Goal: Information Seeking & Learning: Learn about a topic

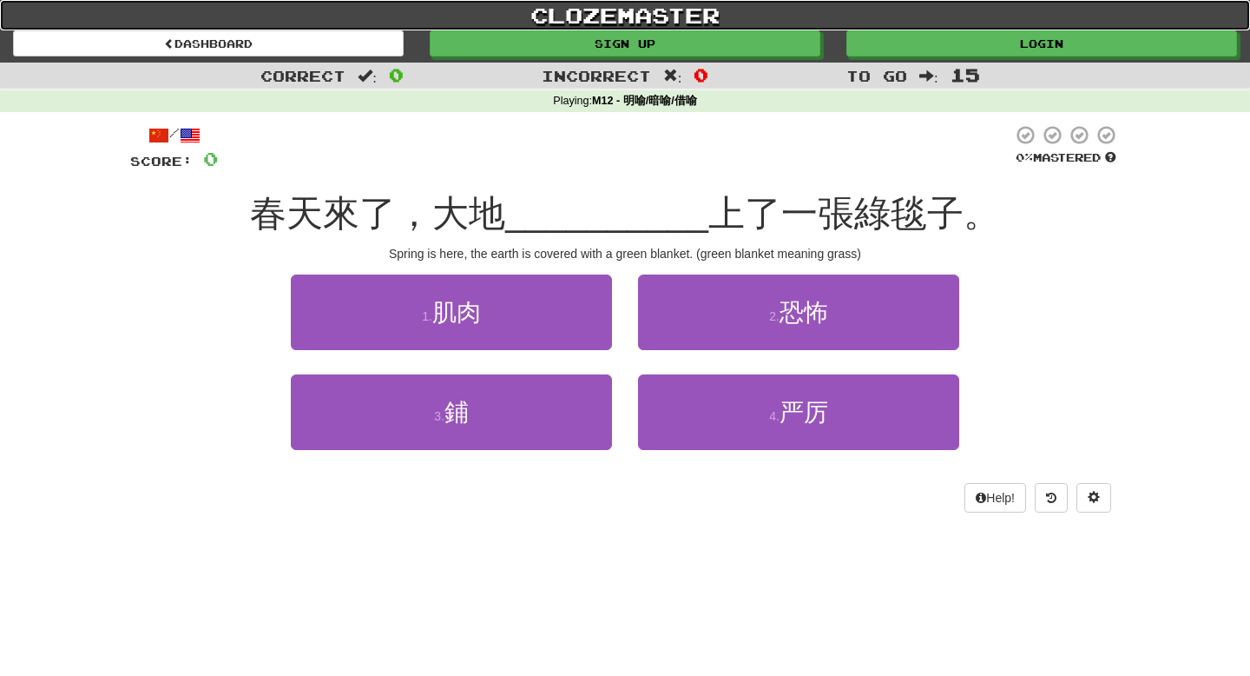
click at [916, 26] on link "clozemaster" at bounding box center [625, 15] width 1250 height 30
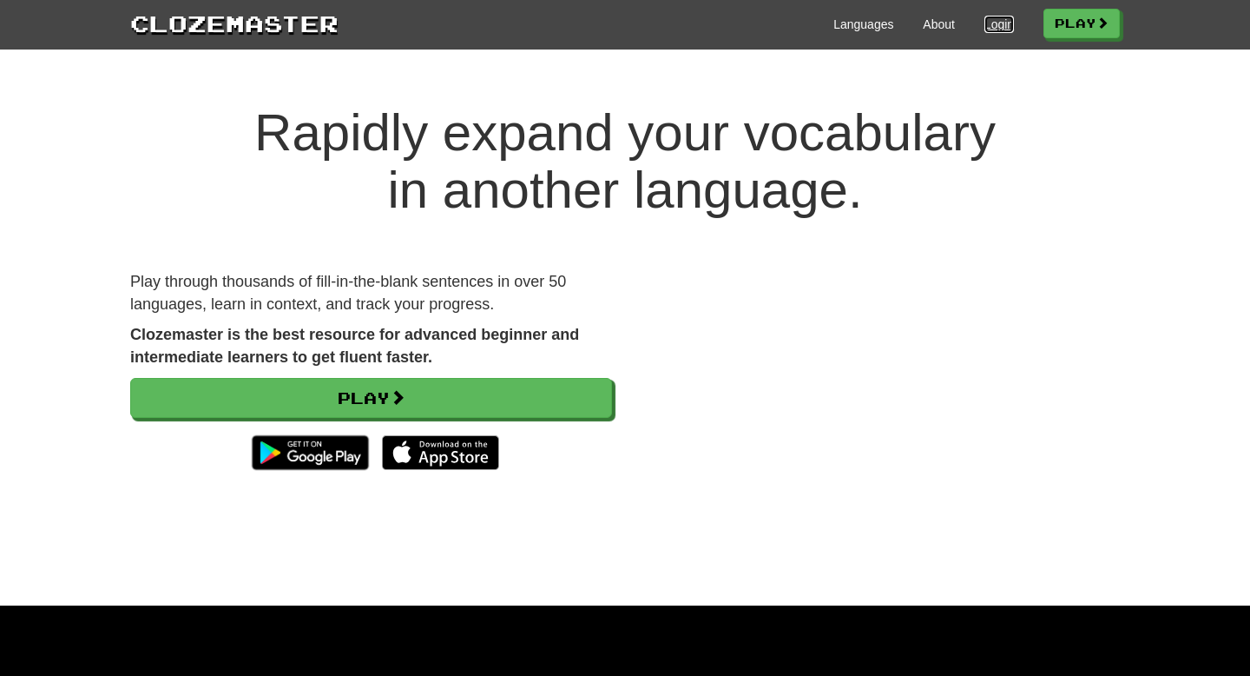
click at [998, 19] on link "Login" at bounding box center [1000, 24] width 30 height 17
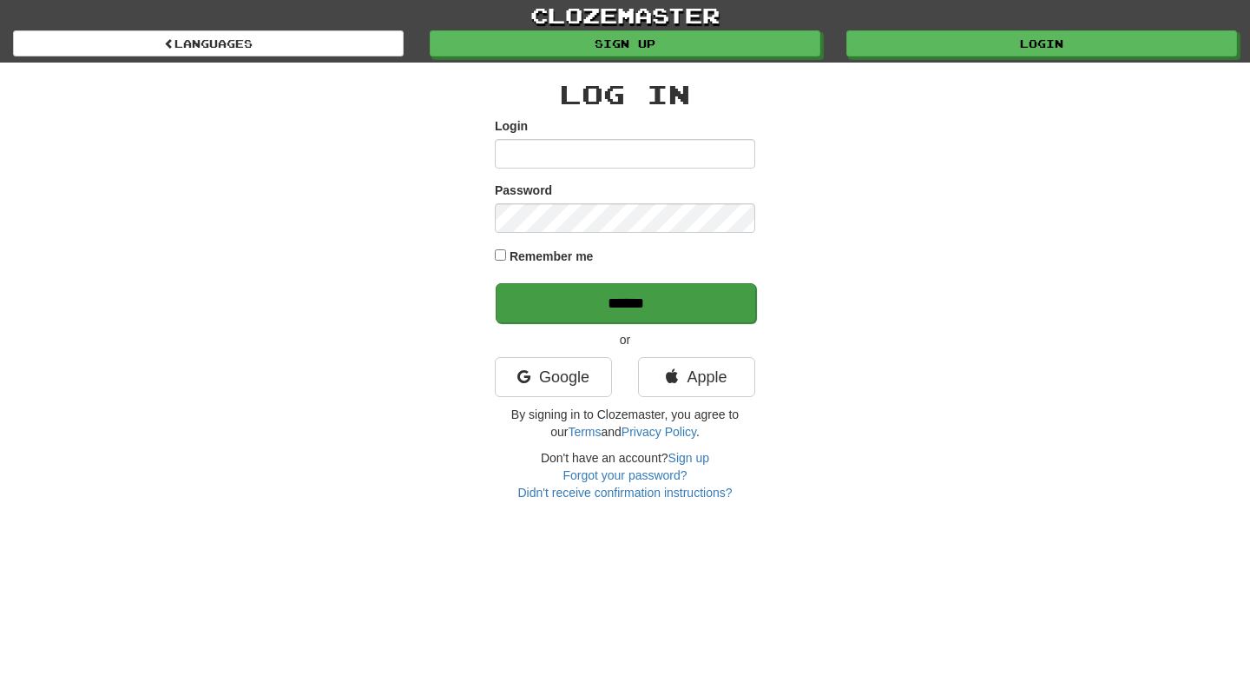
type input "**********"
click at [607, 315] on input "******" at bounding box center [626, 303] width 260 height 40
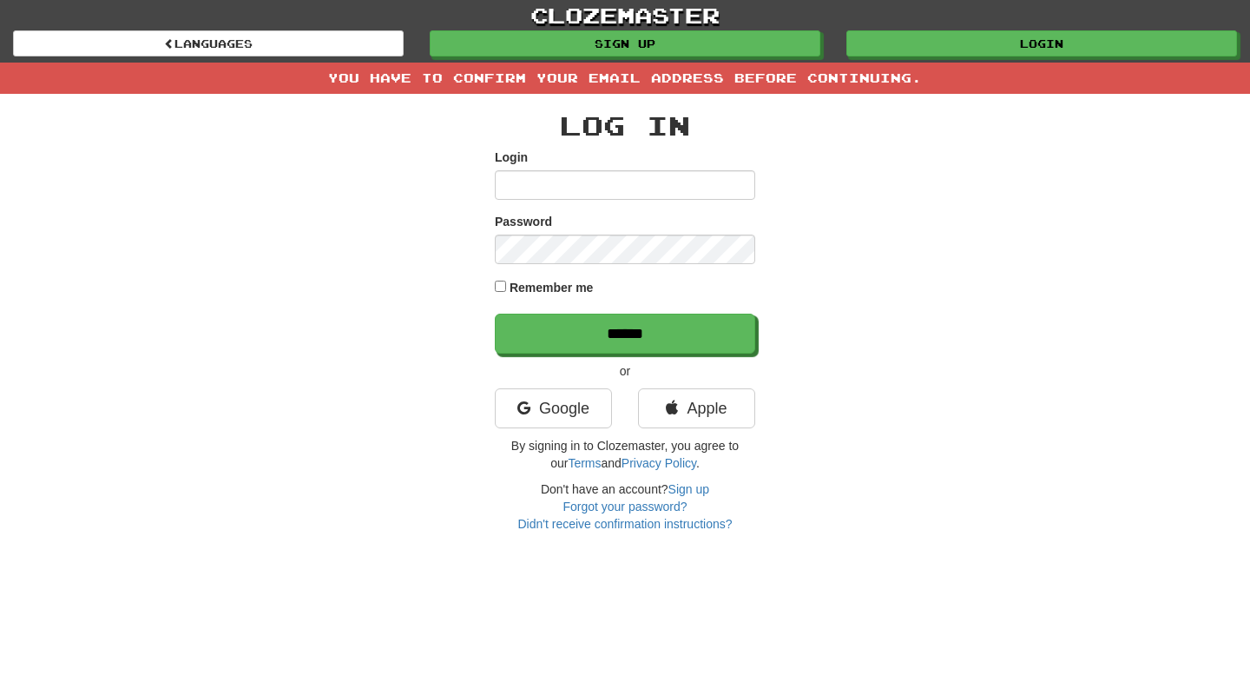
type input "**********"
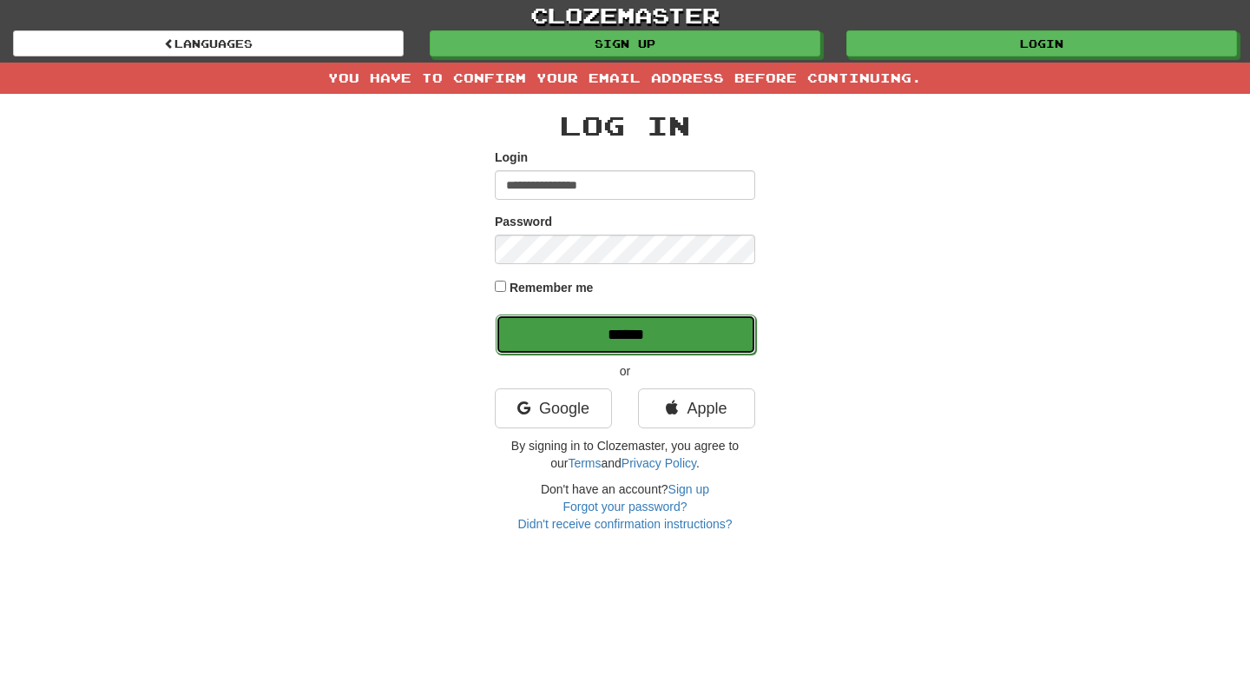
click at [525, 328] on input "******" at bounding box center [626, 334] width 260 height 40
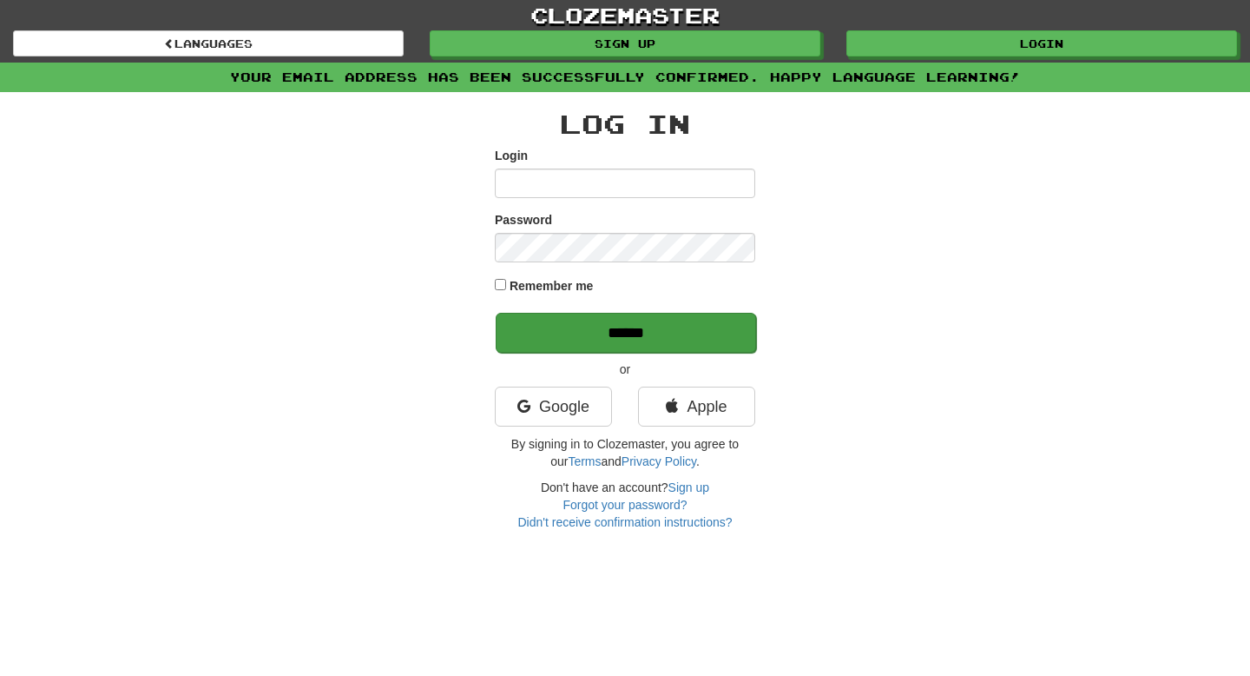
type input "**********"
click at [540, 351] on input "******" at bounding box center [626, 333] width 260 height 40
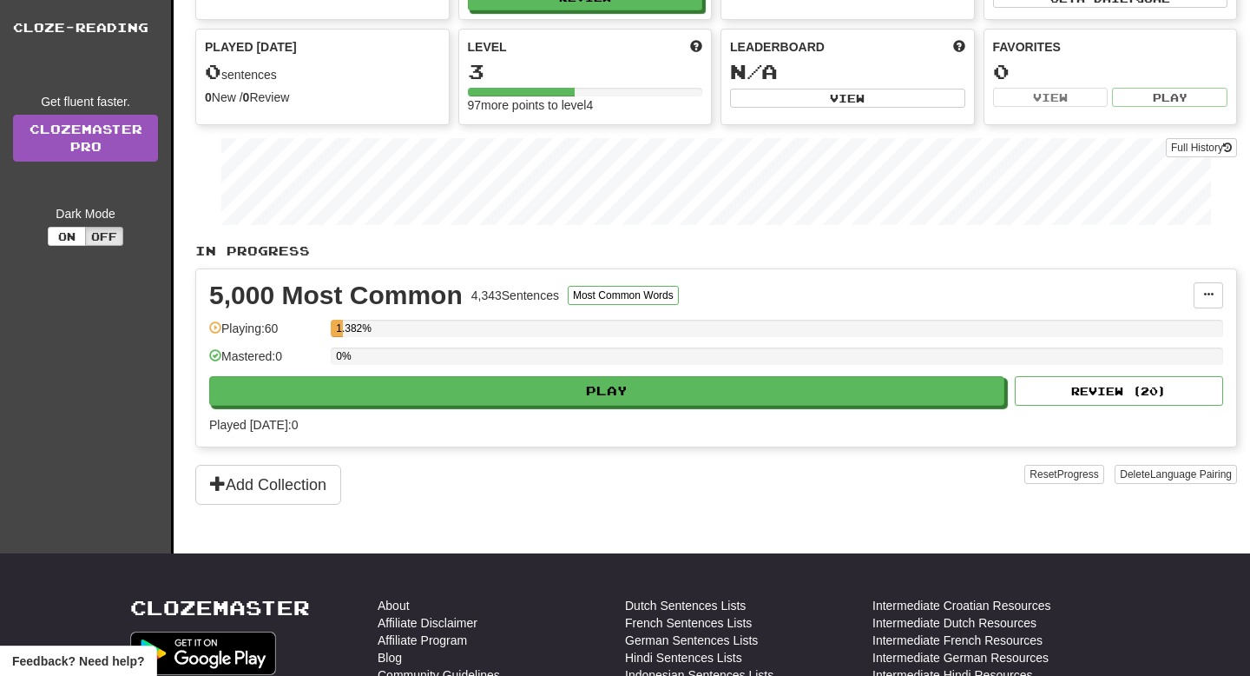
scroll to position [306, 0]
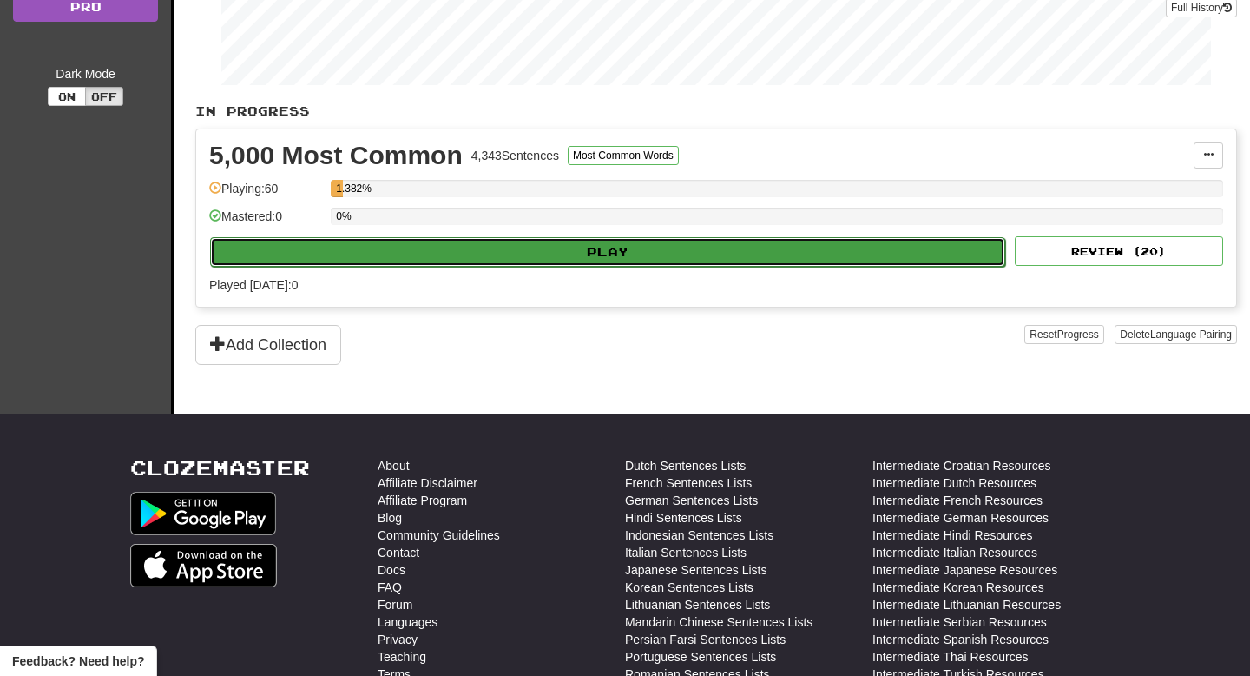
click at [582, 256] on button "Play" at bounding box center [607, 252] width 795 height 30
select select "**"
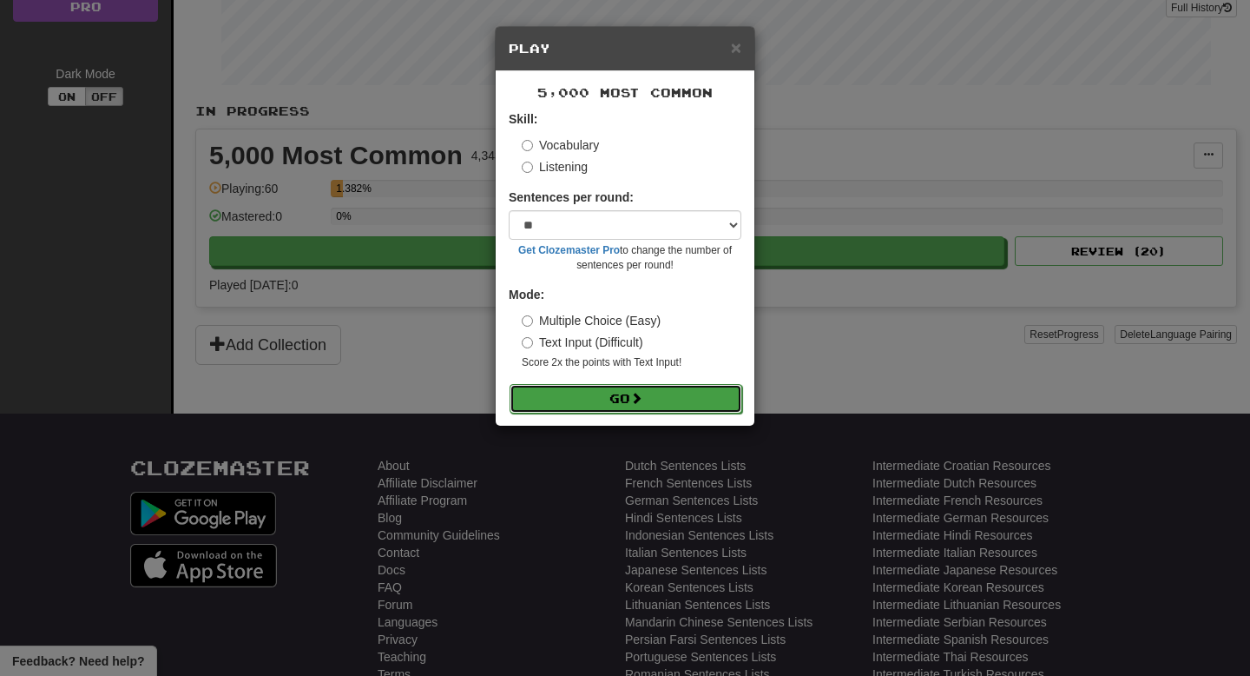
click at [552, 399] on button "Go" at bounding box center [626, 399] width 233 height 30
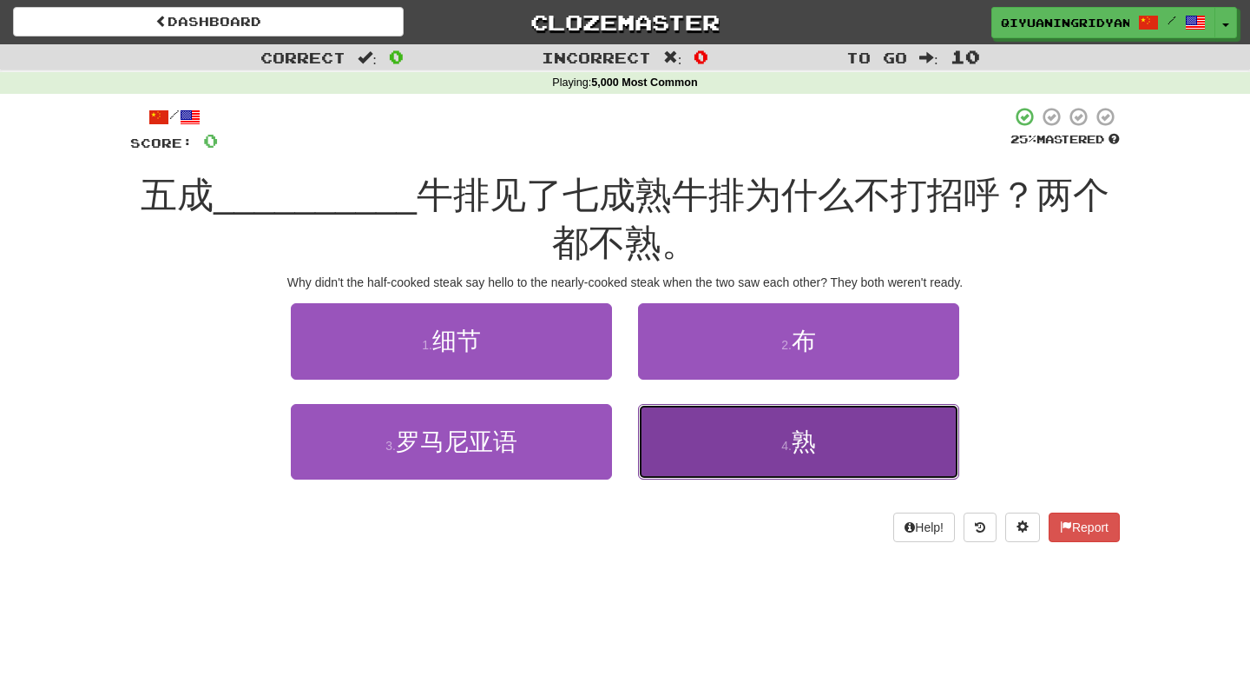
click at [709, 453] on button "4 . 熟" at bounding box center [798, 442] width 321 height 76
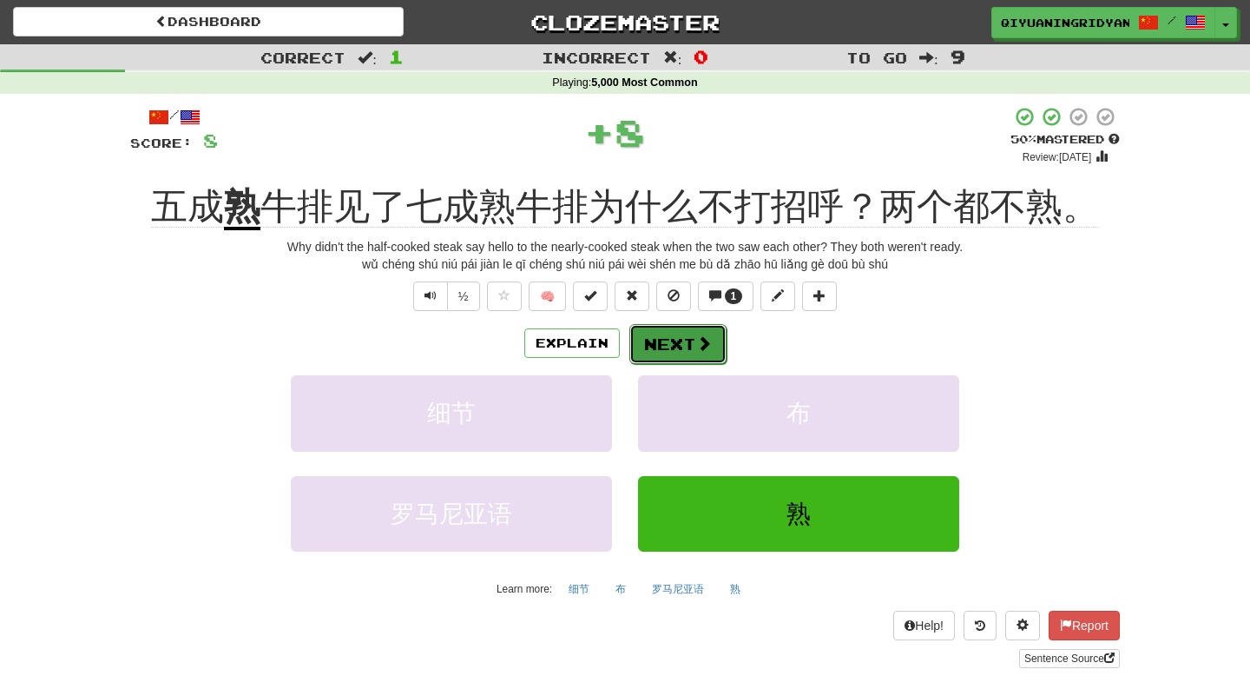
click at [690, 329] on button "Next" at bounding box center [678, 344] width 97 height 40
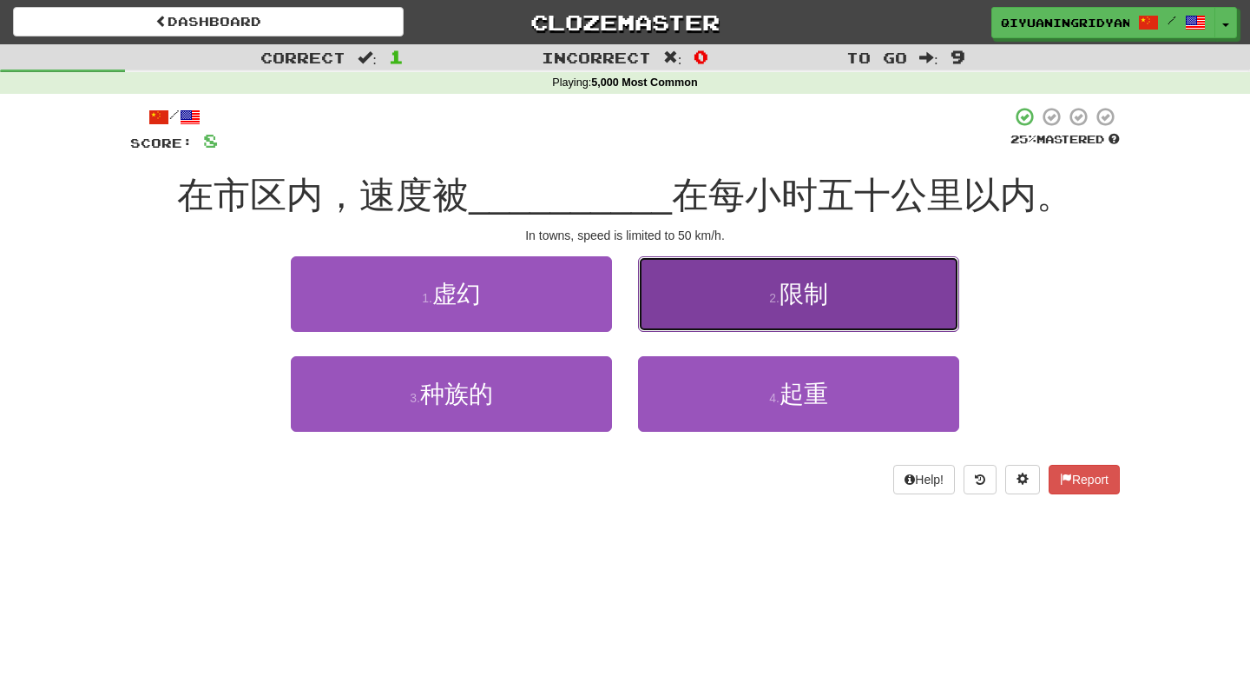
click at [710, 305] on button "2 . 限制" at bounding box center [798, 294] width 321 height 76
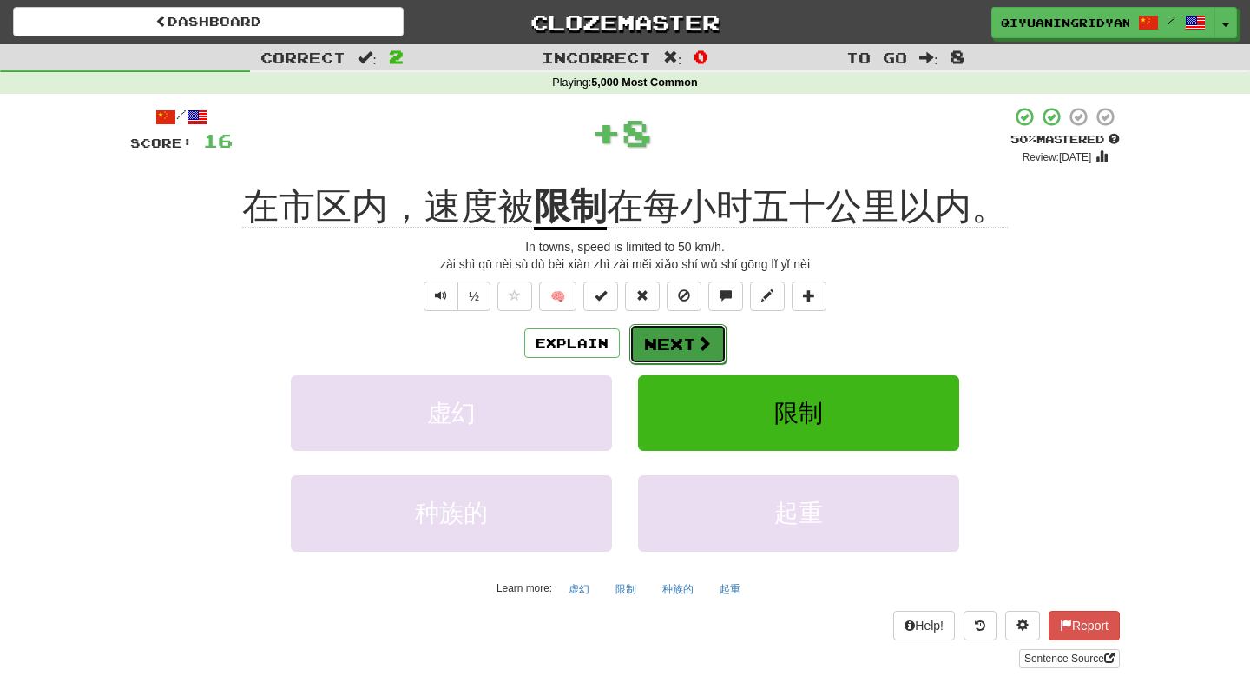
click at [702, 349] on span at bounding box center [704, 343] width 16 height 16
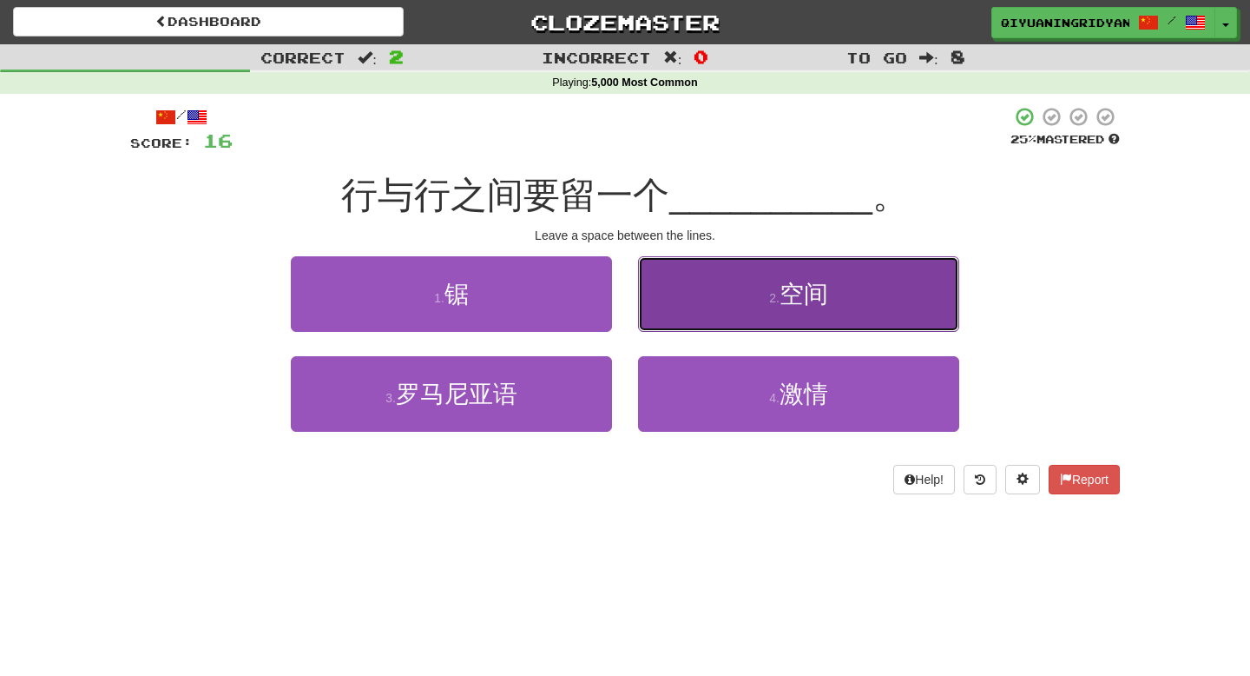
click at [722, 307] on button "2 . 空间" at bounding box center [798, 294] width 321 height 76
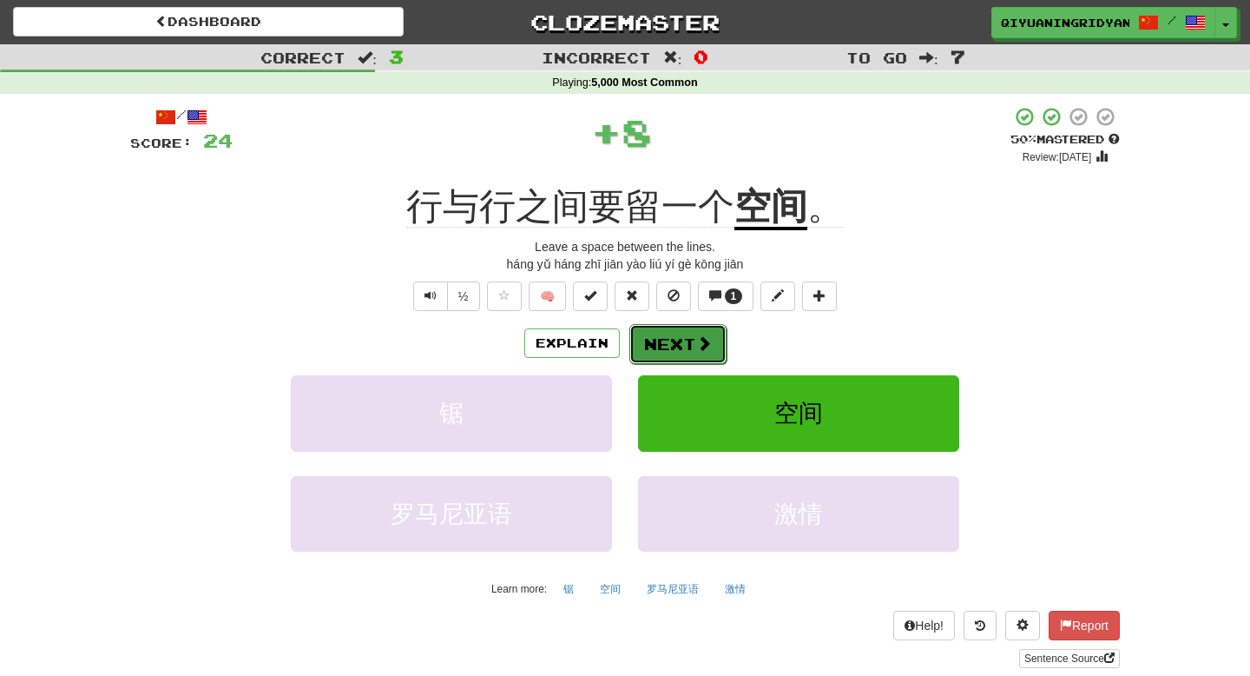
click at [698, 337] on span at bounding box center [704, 343] width 16 height 16
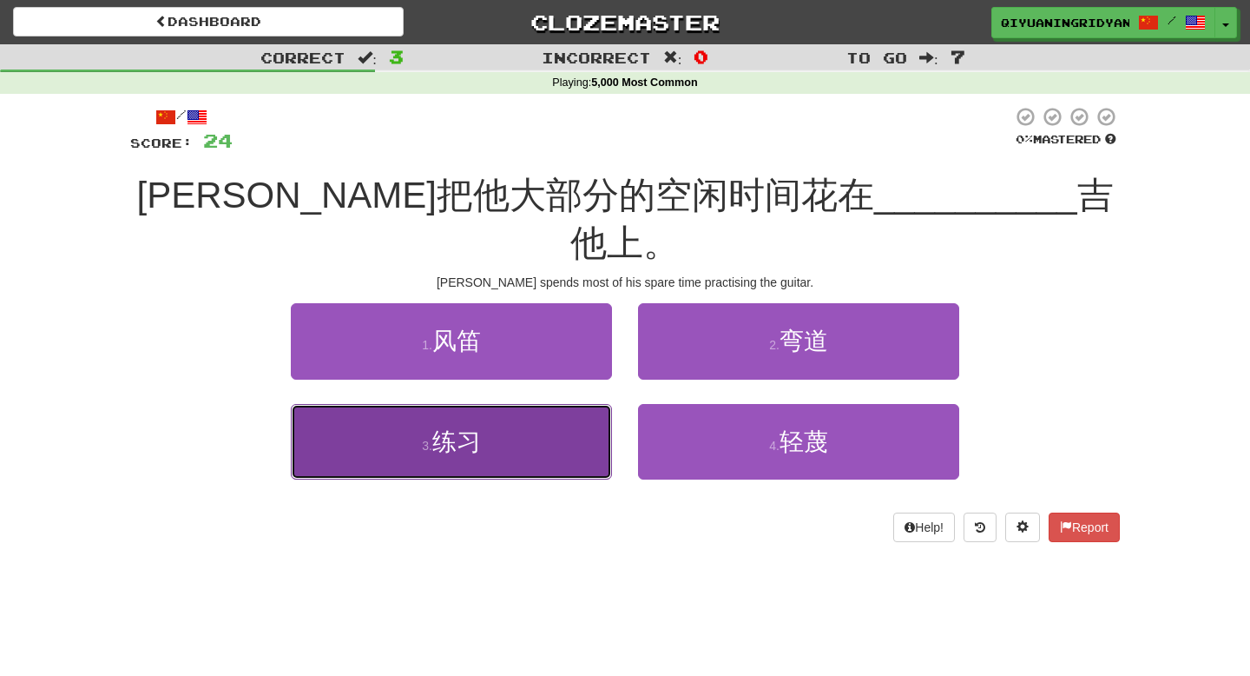
click at [512, 404] on button "3 . 练习" at bounding box center [451, 442] width 321 height 76
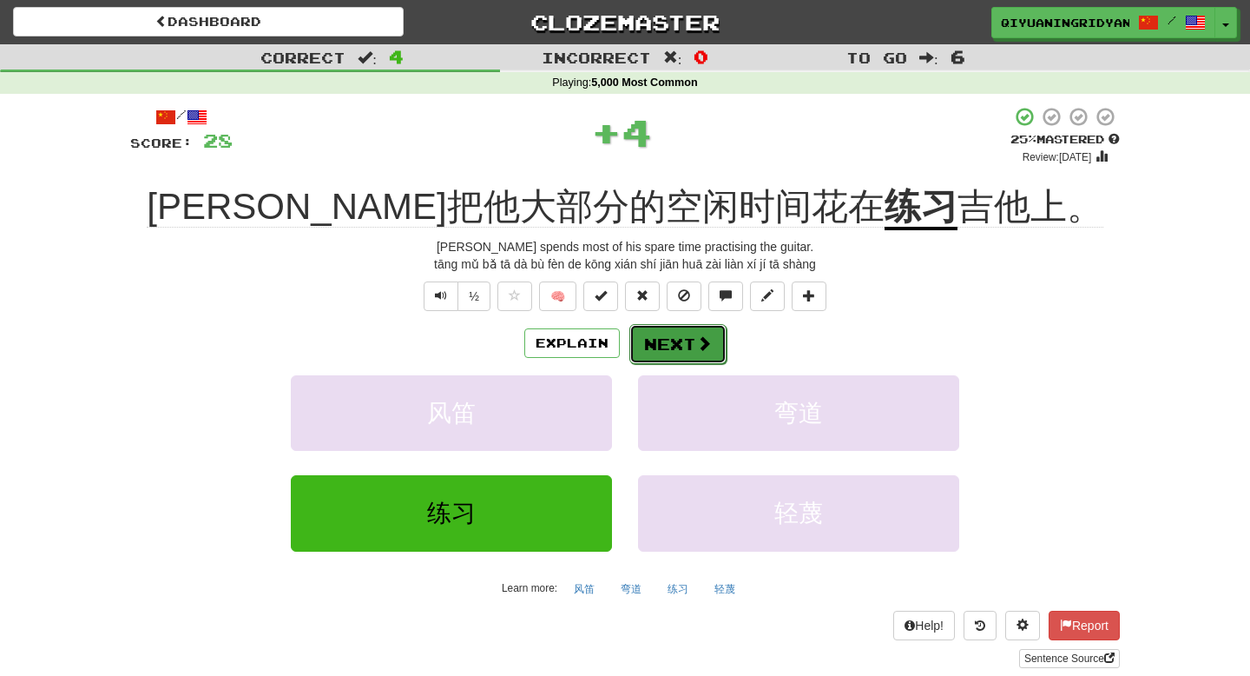
click at [702, 351] on span at bounding box center [704, 343] width 16 height 16
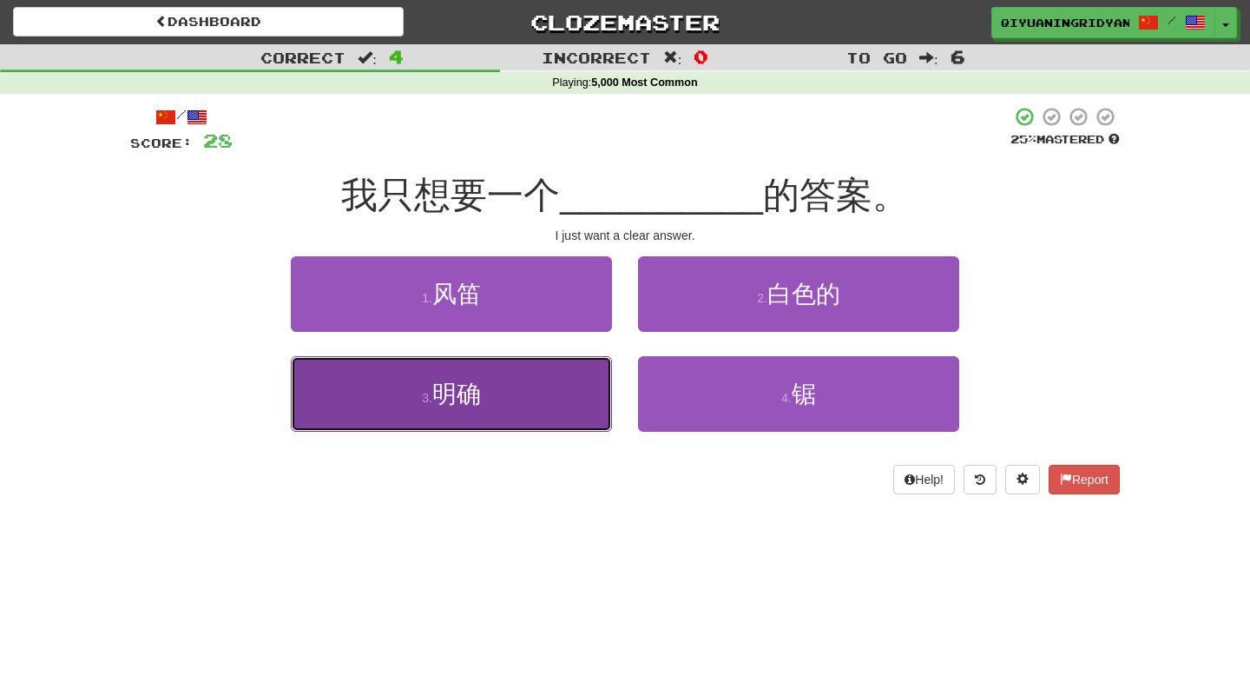
click at [501, 411] on button "3 . 明确" at bounding box center [451, 394] width 321 height 76
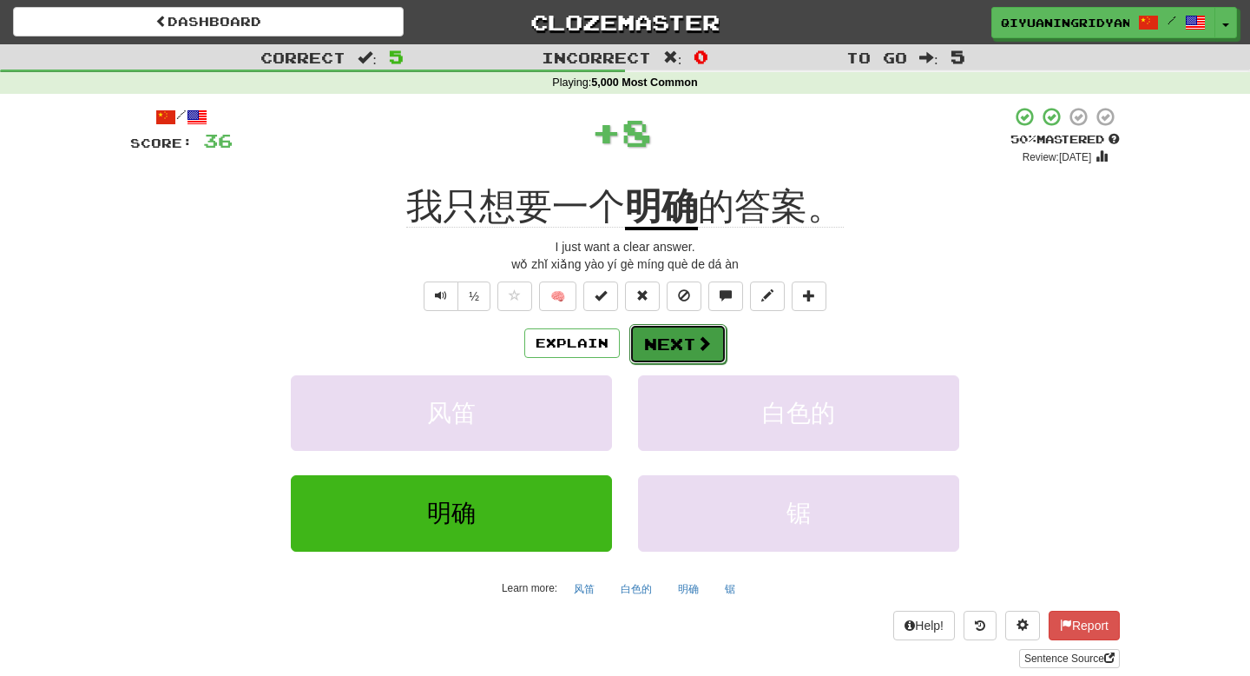
click at [670, 342] on button "Next" at bounding box center [678, 344] width 97 height 40
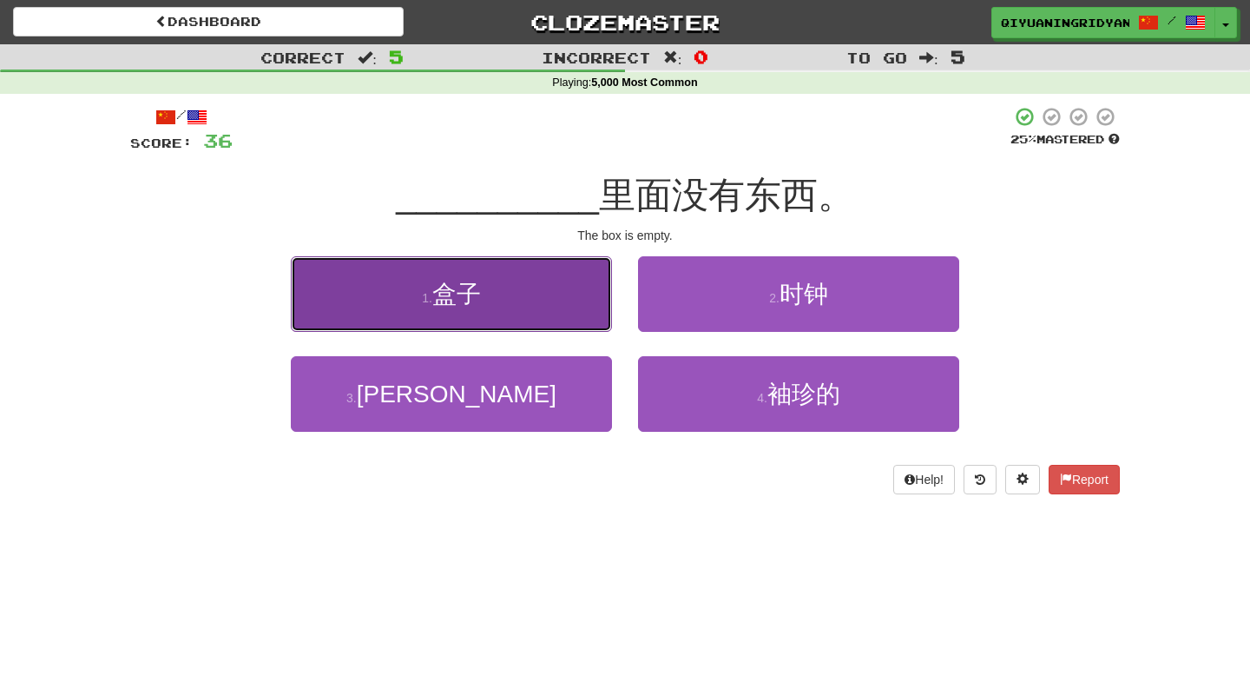
click at [564, 309] on button "1 . 盒子" at bounding box center [451, 294] width 321 height 76
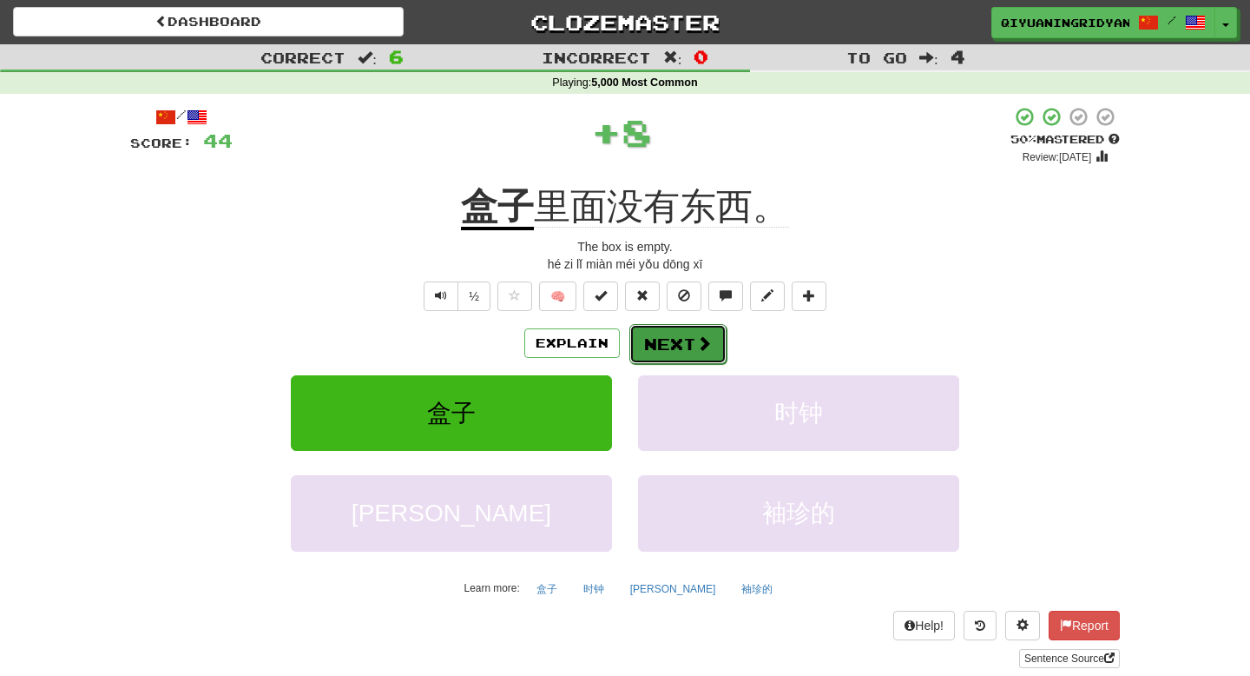
click at [655, 340] on button "Next" at bounding box center [678, 344] width 97 height 40
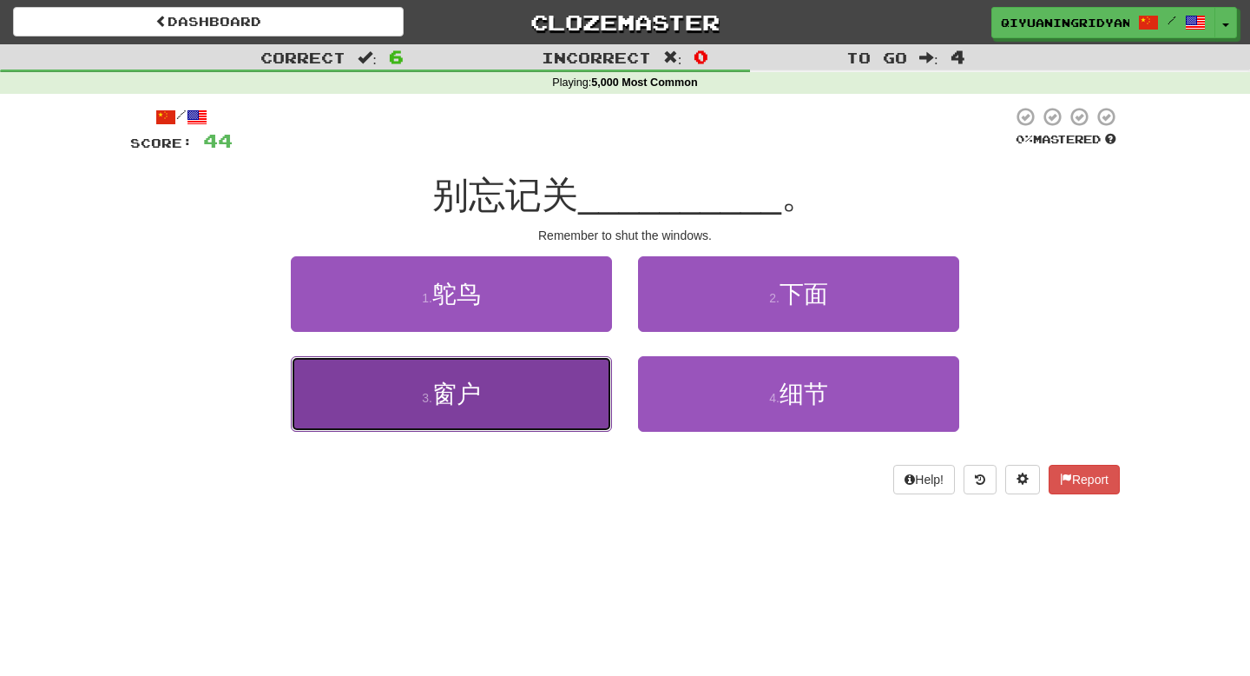
click at [547, 405] on button "3 . 窗户" at bounding box center [451, 394] width 321 height 76
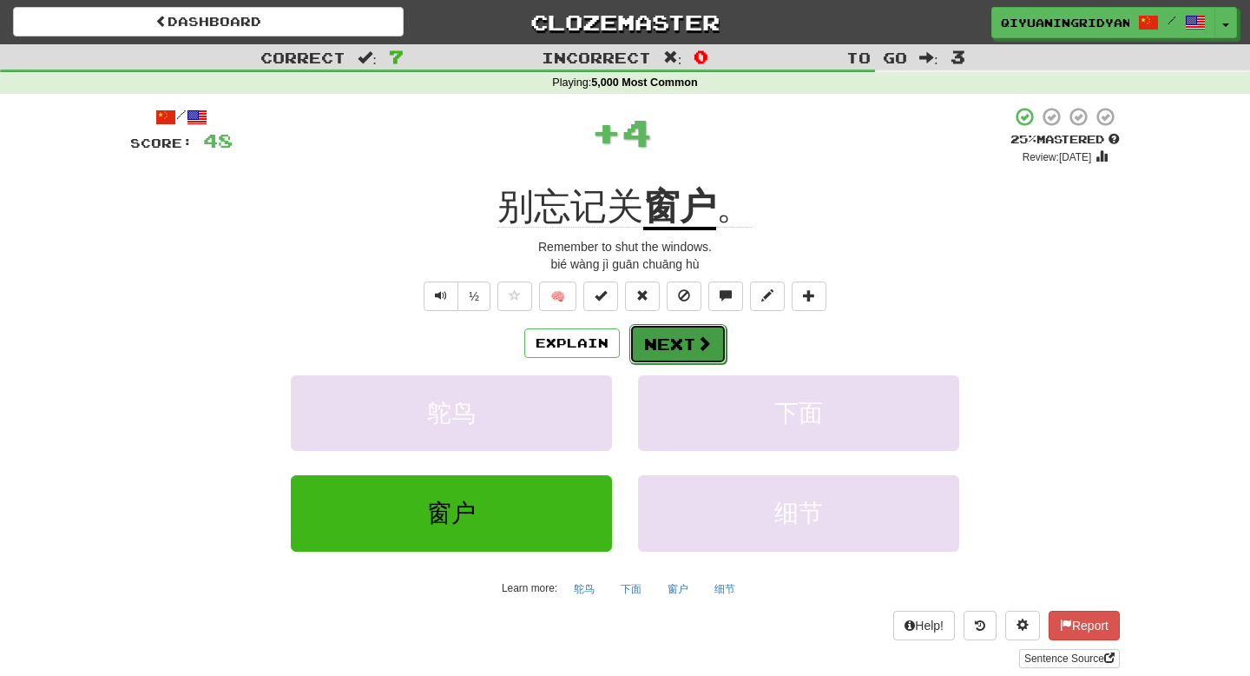
click at [690, 350] on button "Next" at bounding box center [678, 344] width 97 height 40
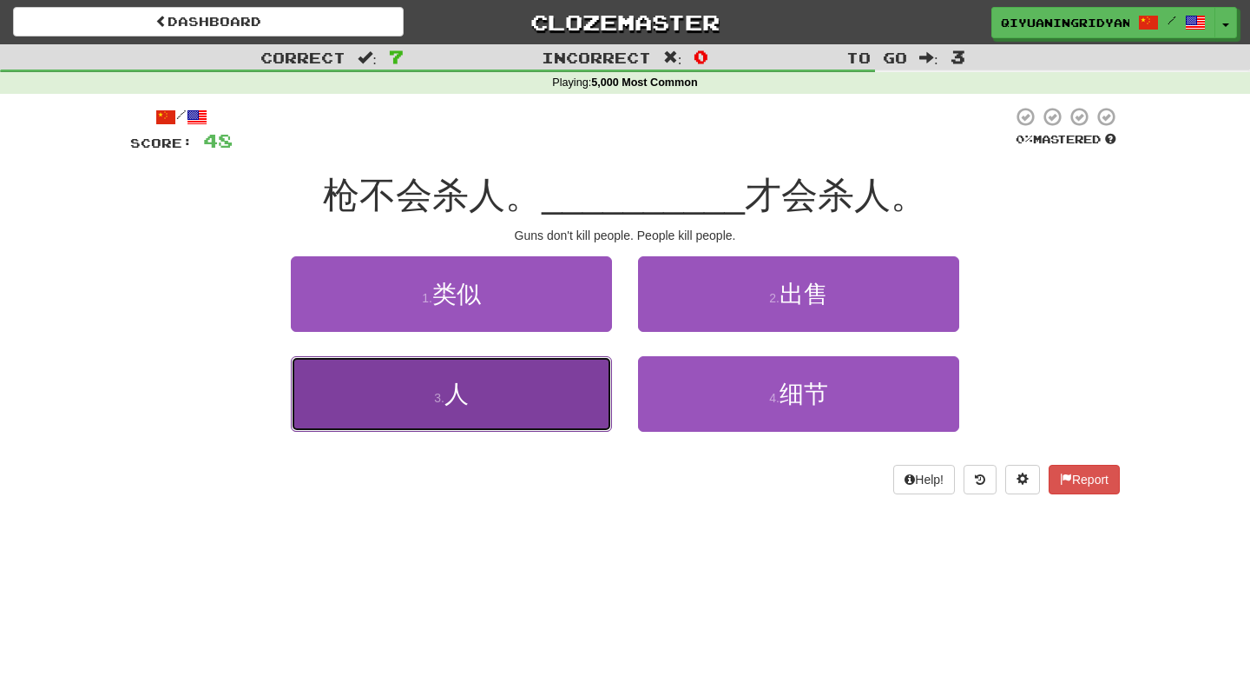
click at [534, 377] on button "3 . 人" at bounding box center [451, 394] width 321 height 76
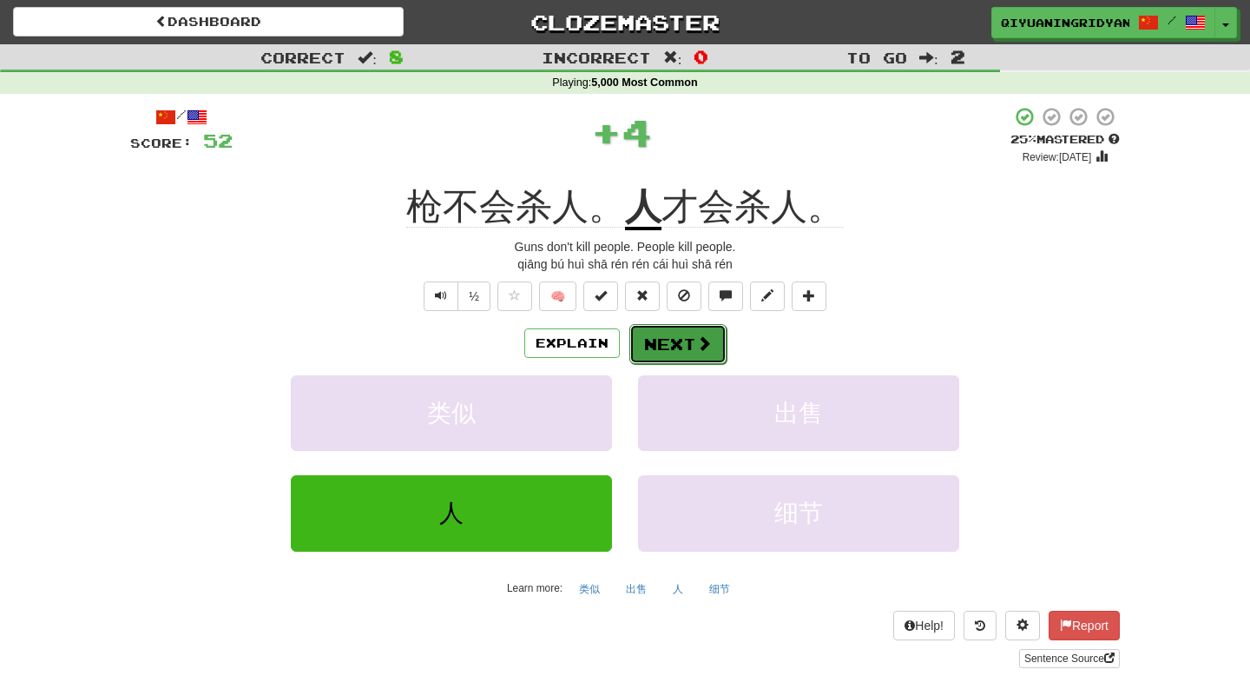
click at [671, 349] on button "Next" at bounding box center [678, 344] width 97 height 40
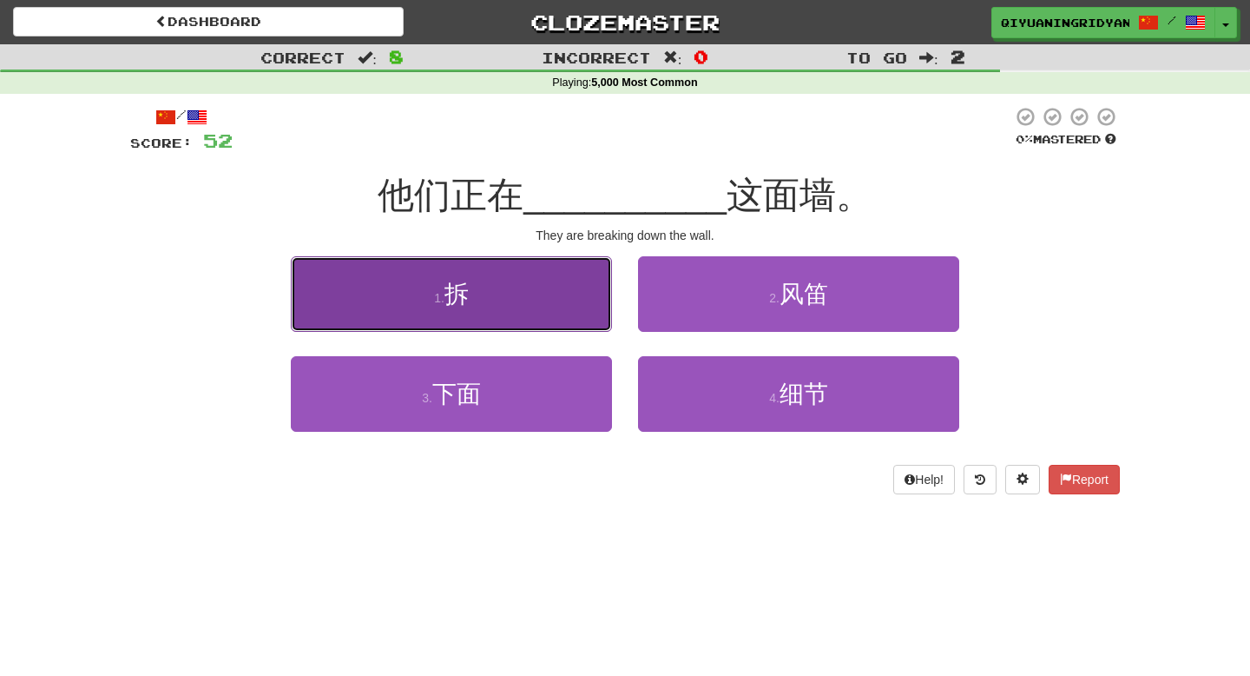
click at [563, 289] on button "1 . 拆" at bounding box center [451, 294] width 321 height 76
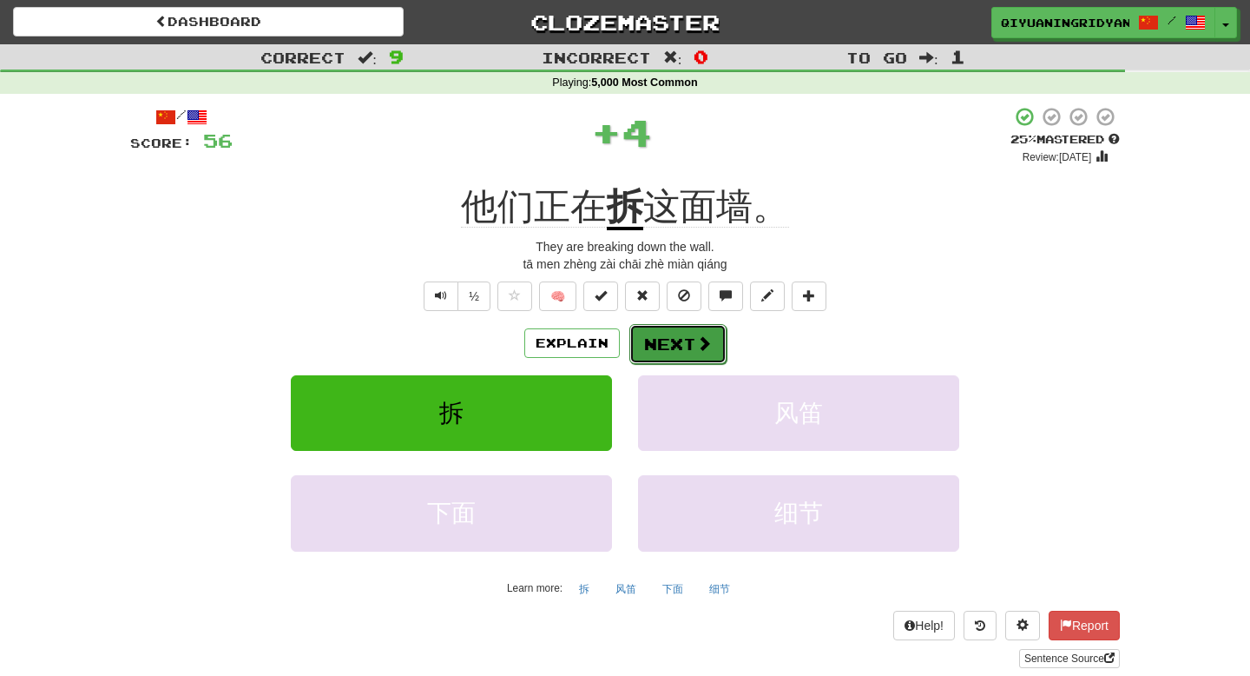
click at [681, 346] on button "Next" at bounding box center [678, 344] width 97 height 40
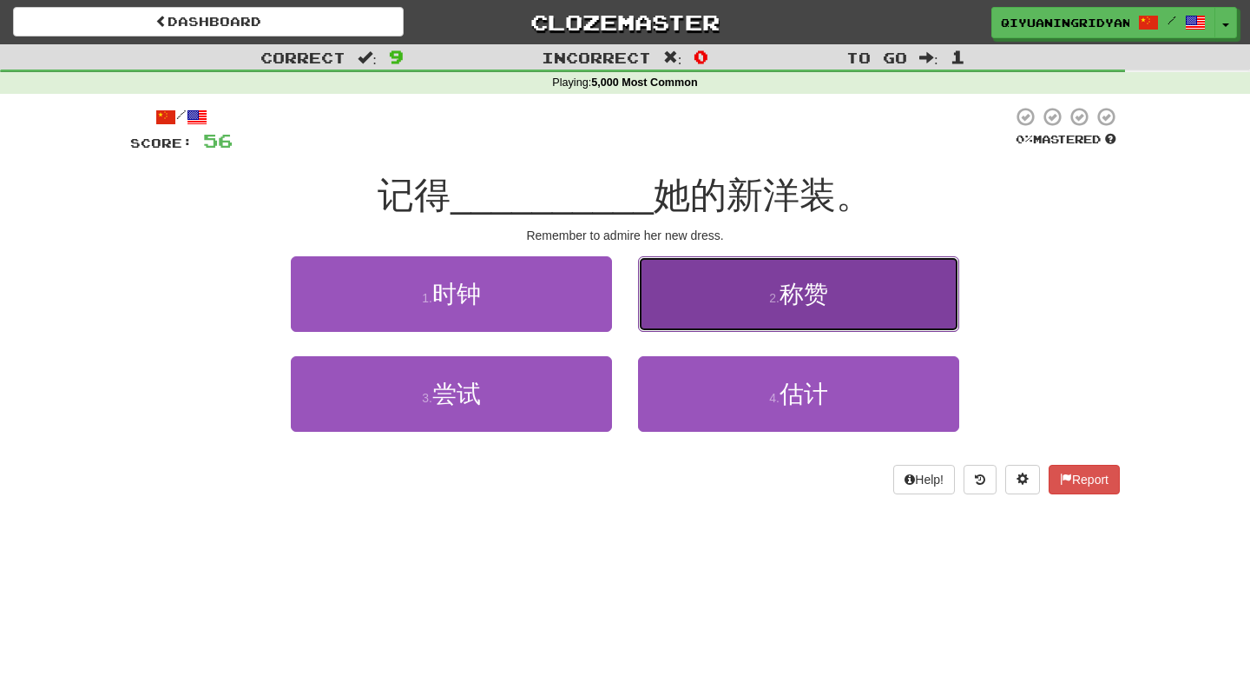
click at [719, 311] on button "2 . 称赞" at bounding box center [798, 294] width 321 height 76
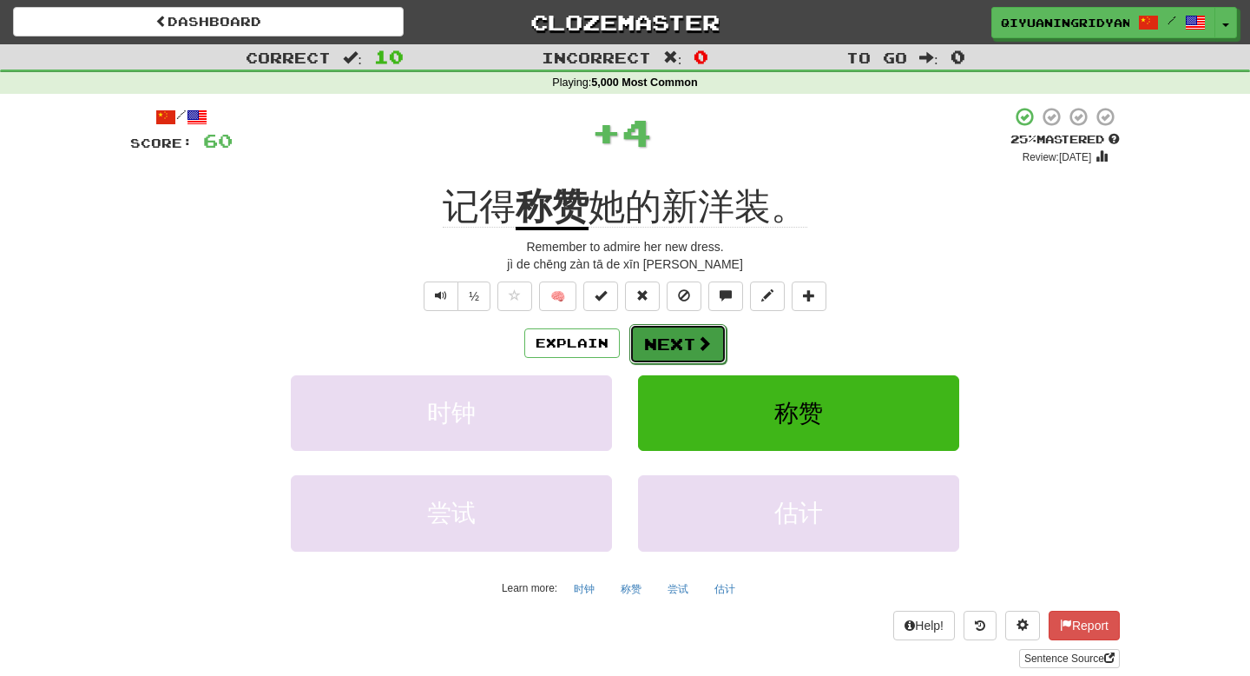
click at [665, 339] on button "Next" at bounding box center [678, 344] width 97 height 40
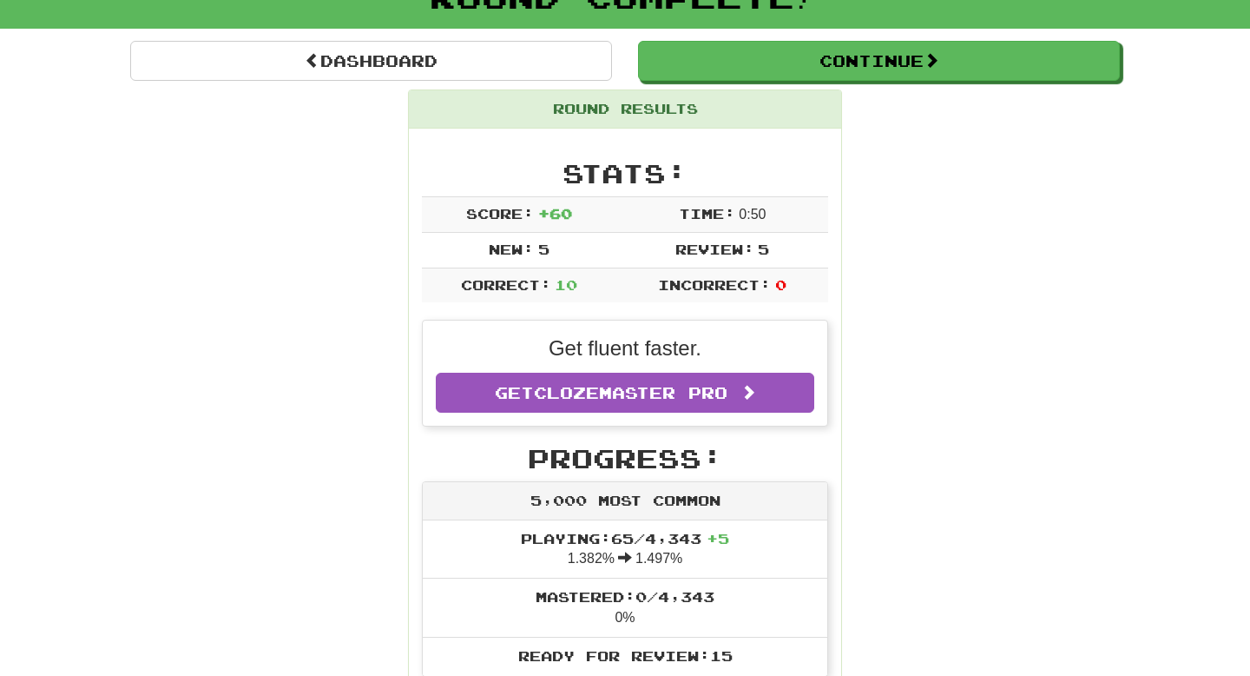
scroll to position [109, 0]
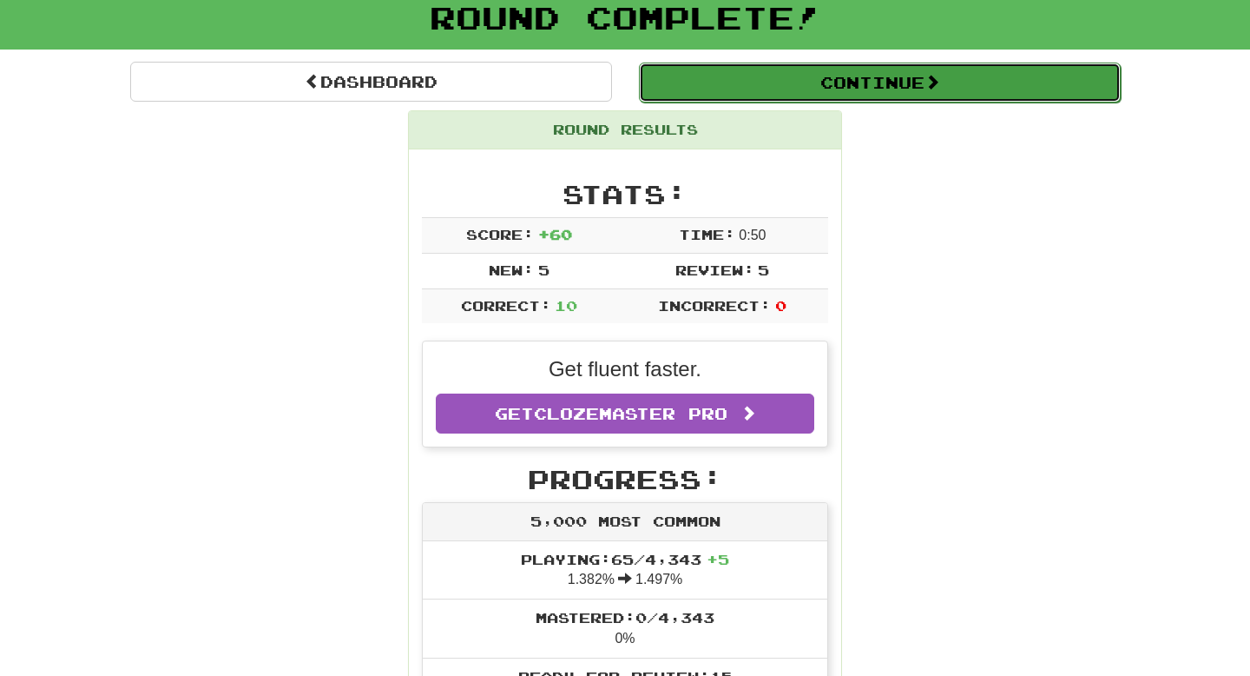
click at [854, 76] on button "Continue" at bounding box center [880, 83] width 482 height 40
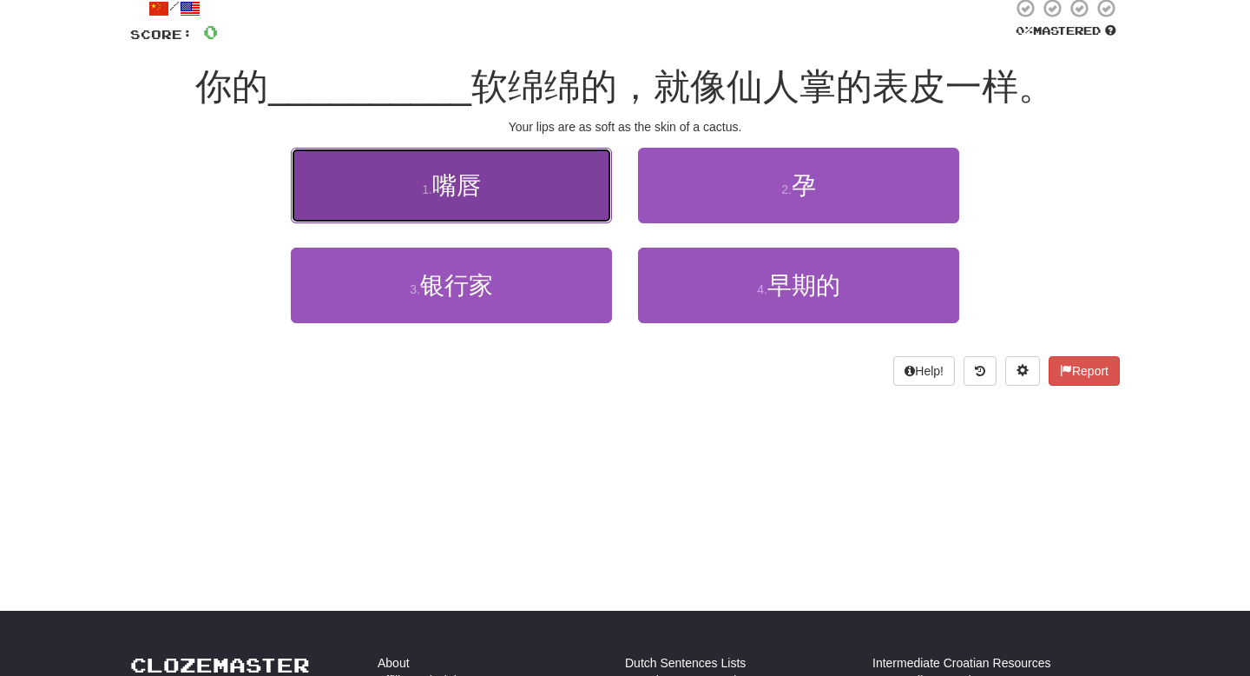
click at [515, 195] on button "1 . 嘴唇" at bounding box center [451, 186] width 321 height 76
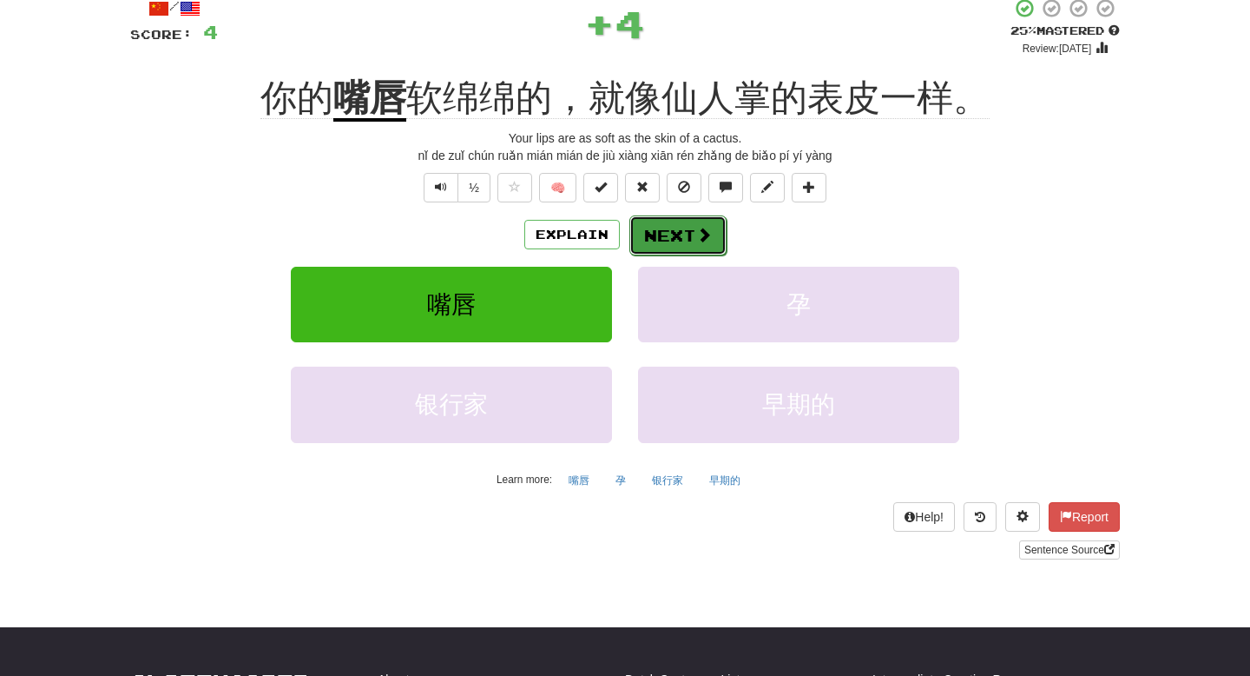
click at [679, 250] on button "Next" at bounding box center [678, 235] width 97 height 40
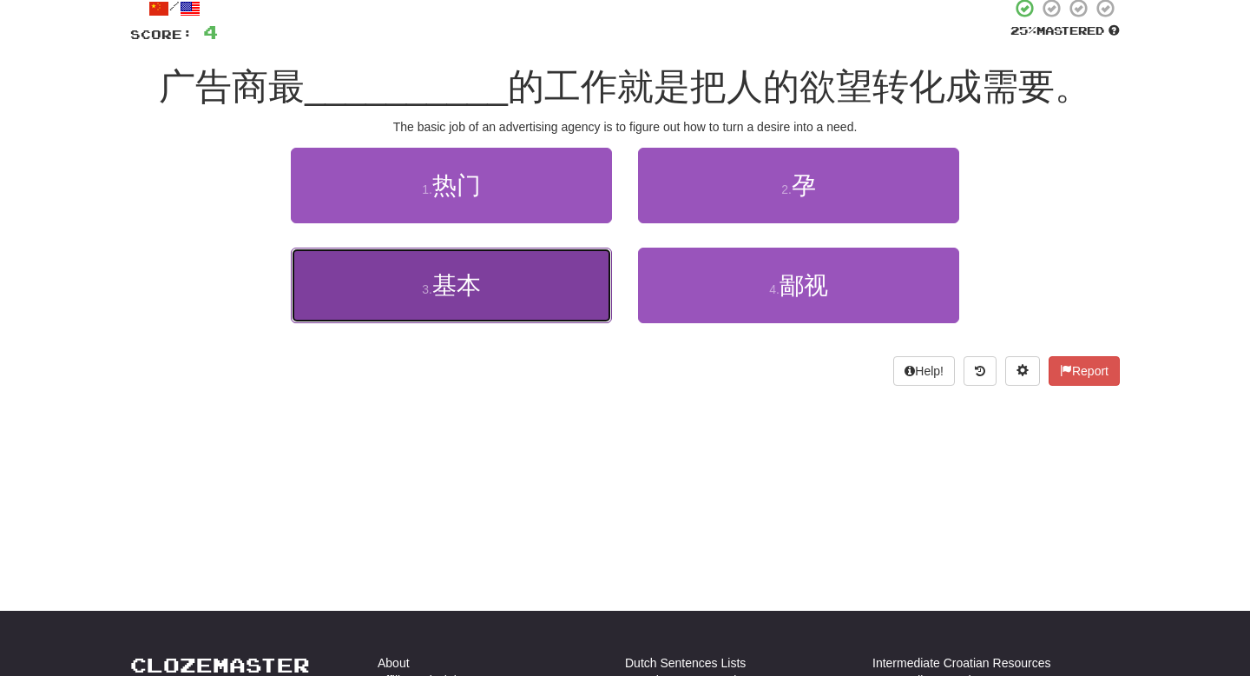
click at [526, 280] on button "3 . 基本" at bounding box center [451, 285] width 321 height 76
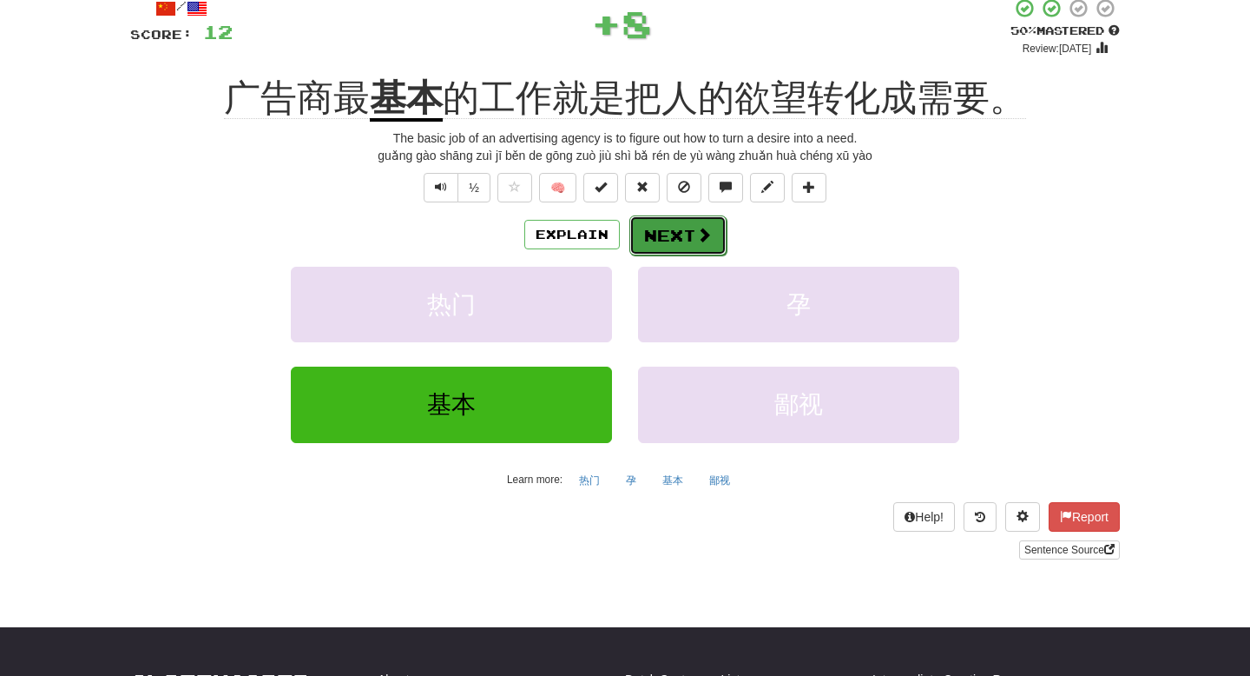
click at [685, 231] on button "Next" at bounding box center [678, 235] width 97 height 40
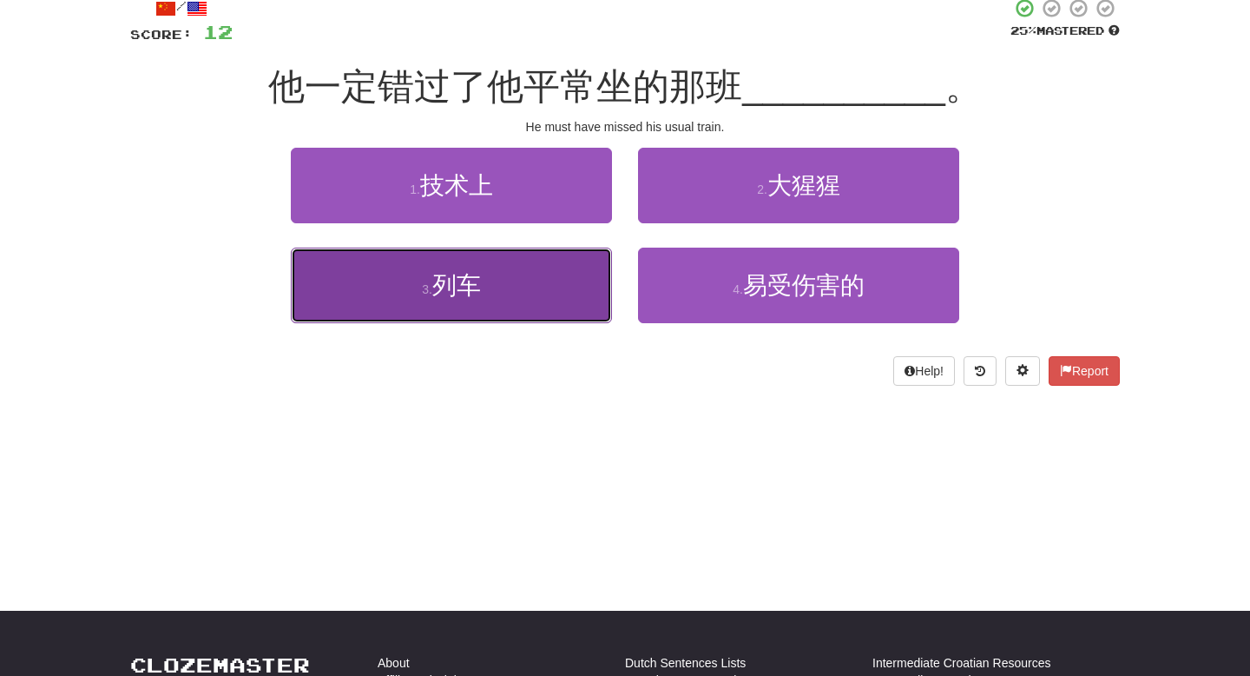
click at [552, 293] on button "3 . 列车" at bounding box center [451, 285] width 321 height 76
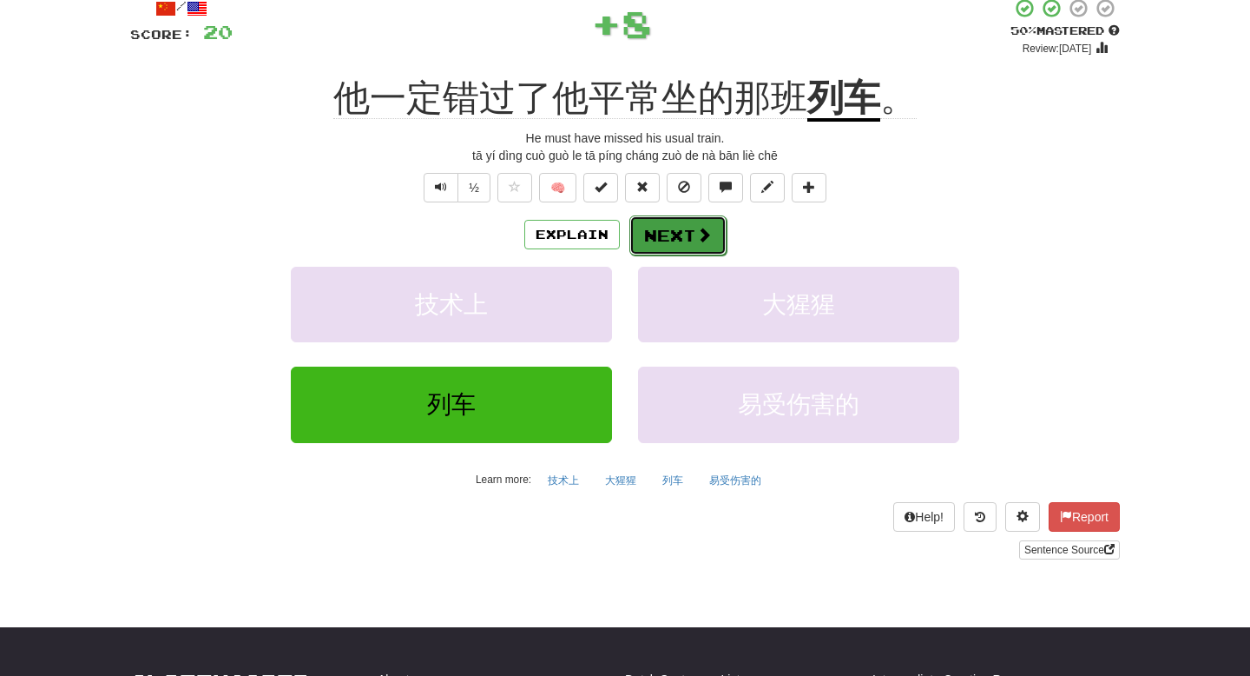
click at [662, 229] on button "Next" at bounding box center [678, 235] width 97 height 40
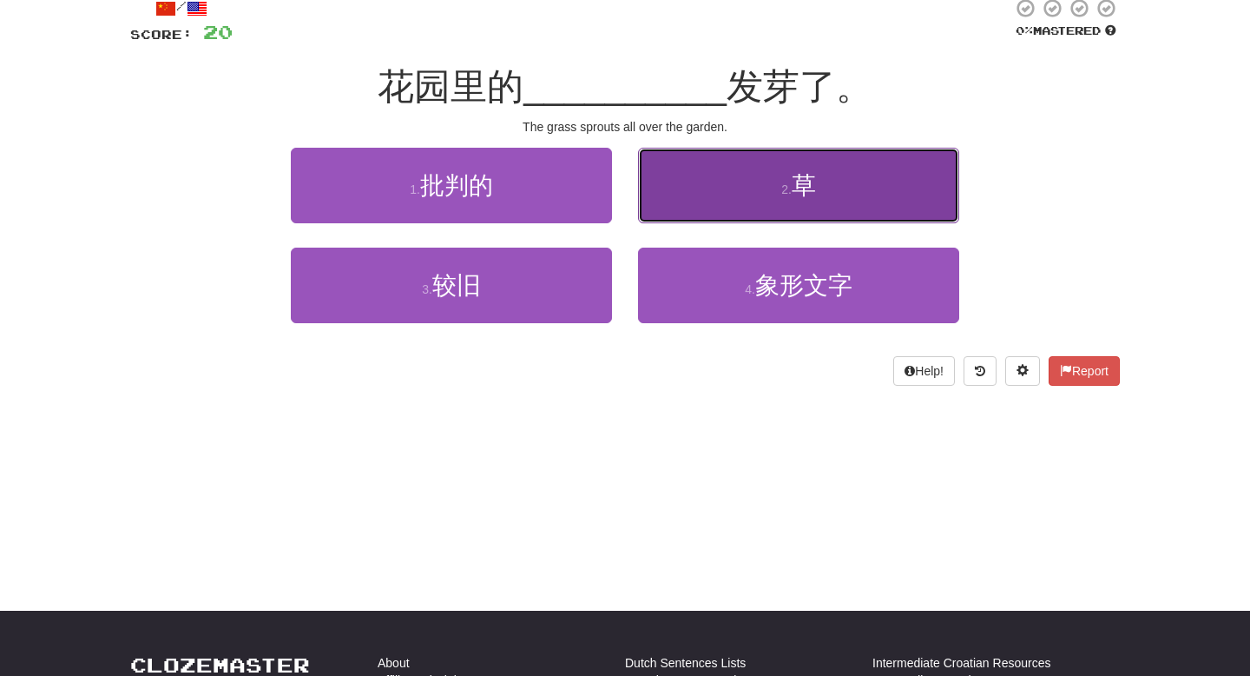
click at [715, 190] on button "2 . 草" at bounding box center [798, 186] width 321 height 76
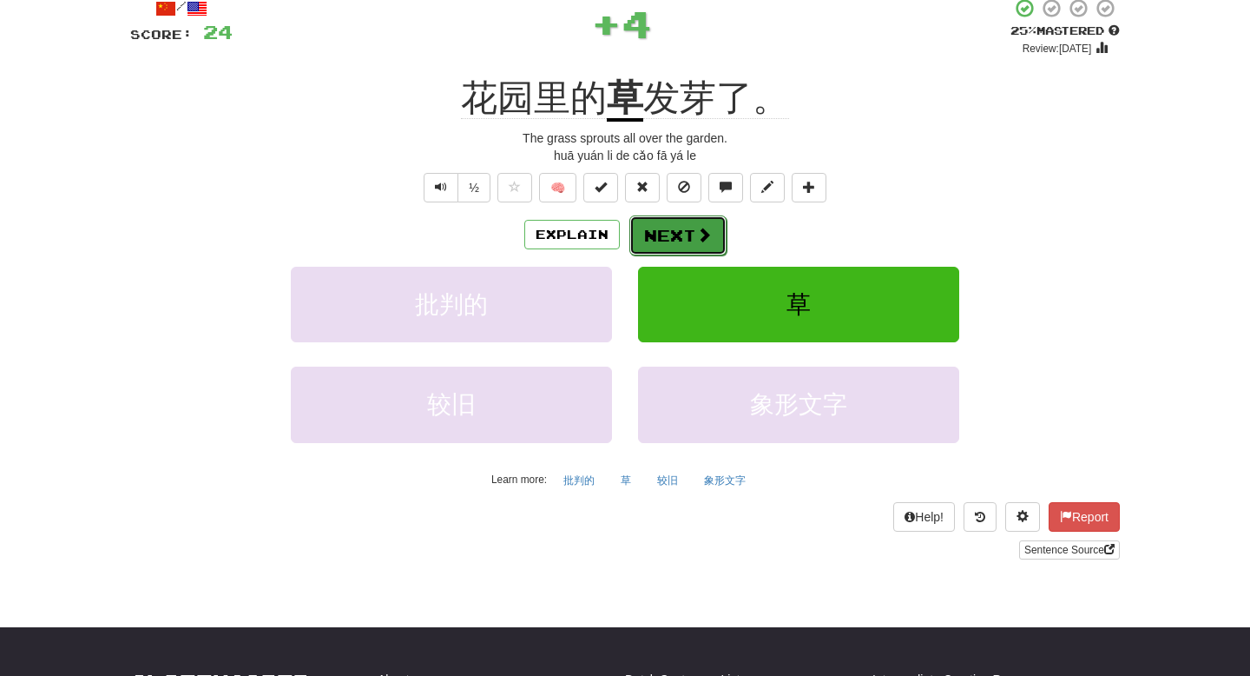
click at [684, 249] on button "Next" at bounding box center [678, 235] width 97 height 40
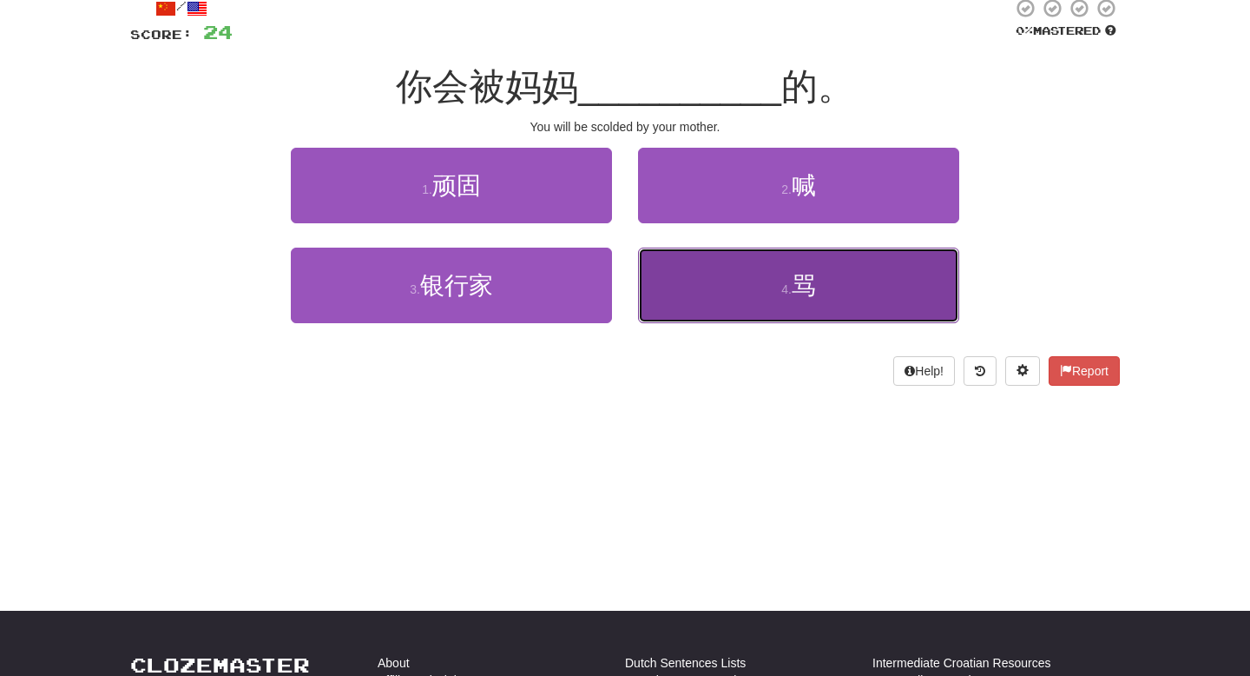
click at [685, 280] on button "4 . 骂" at bounding box center [798, 285] width 321 height 76
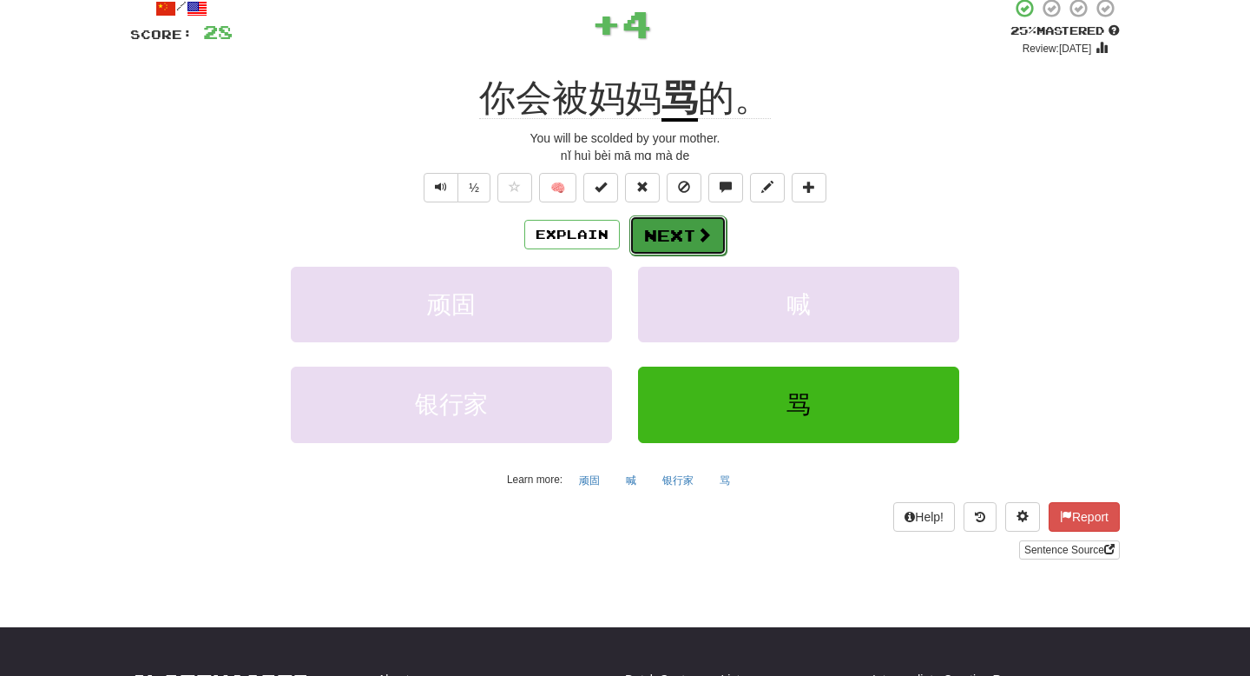
click at [696, 235] on span at bounding box center [704, 235] width 16 height 16
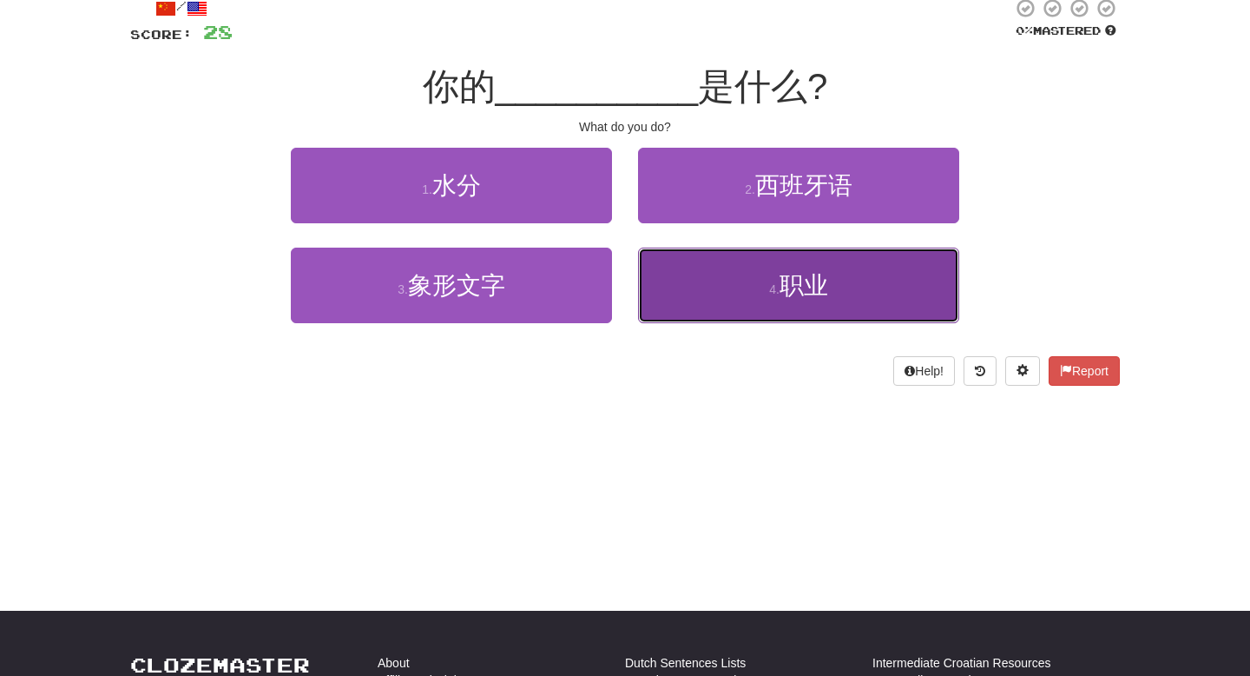
click at [696, 308] on button "4 . 职业" at bounding box center [798, 285] width 321 height 76
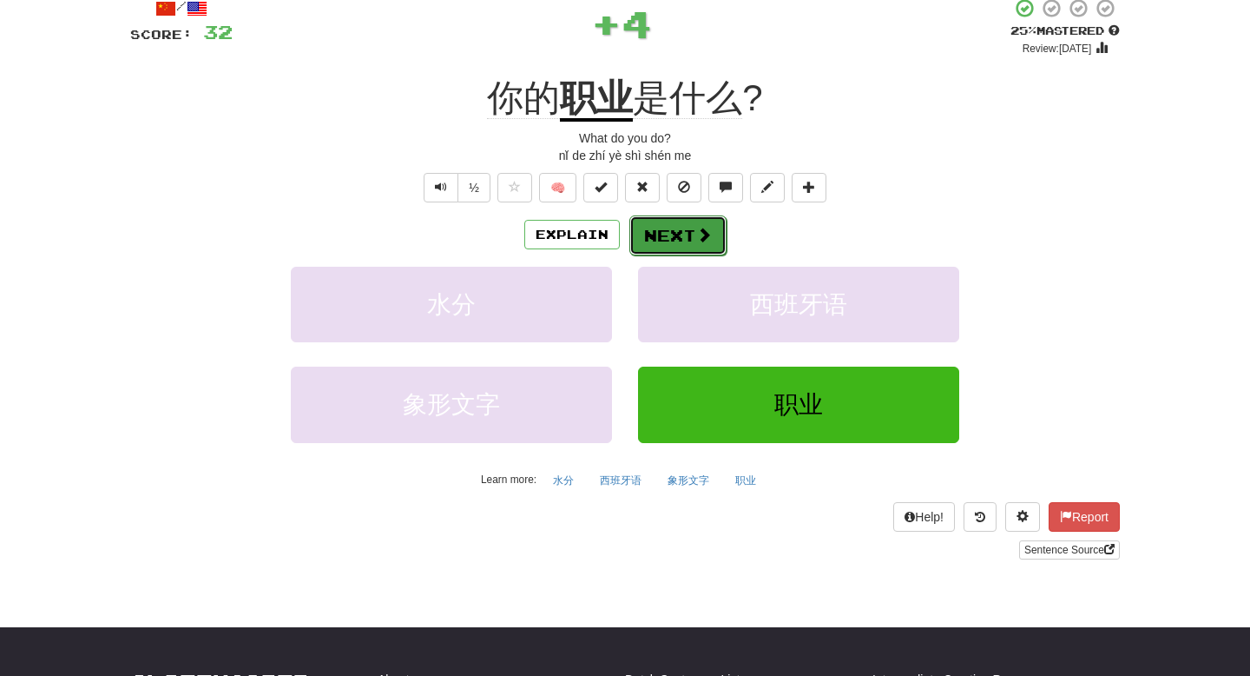
click at [670, 232] on button "Next" at bounding box center [678, 235] width 97 height 40
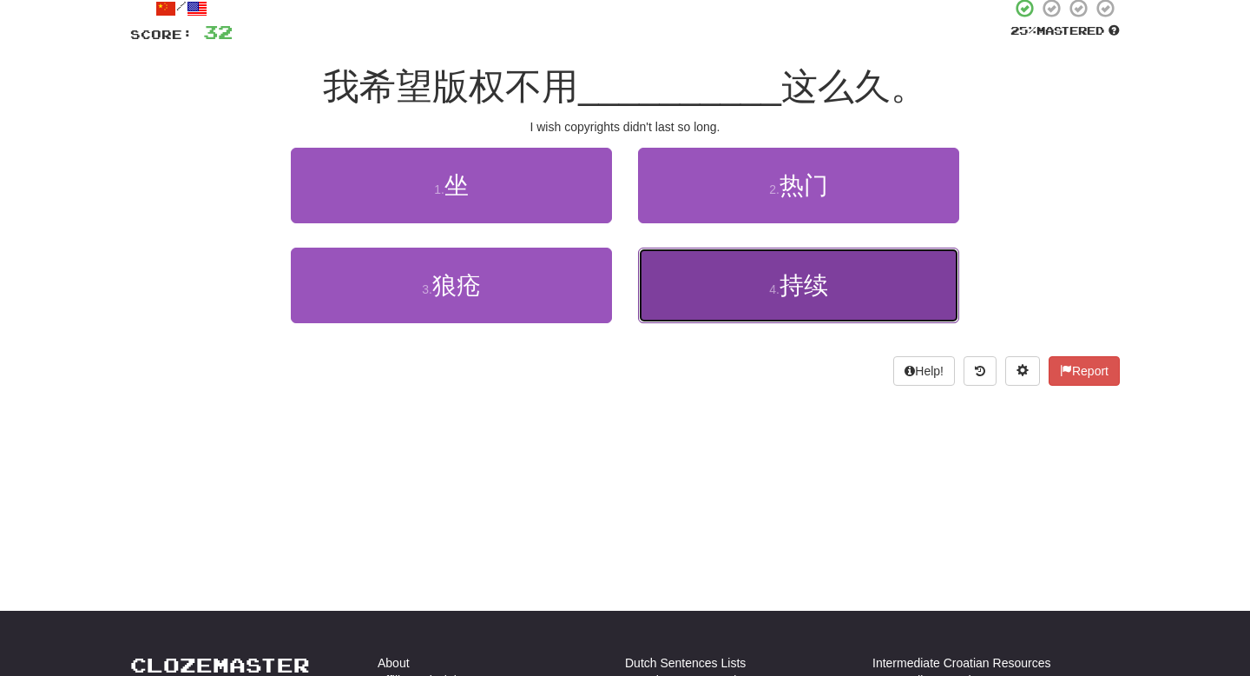
click at [689, 285] on button "4 . 持续" at bounding box center [798, 285] width 321 height 76
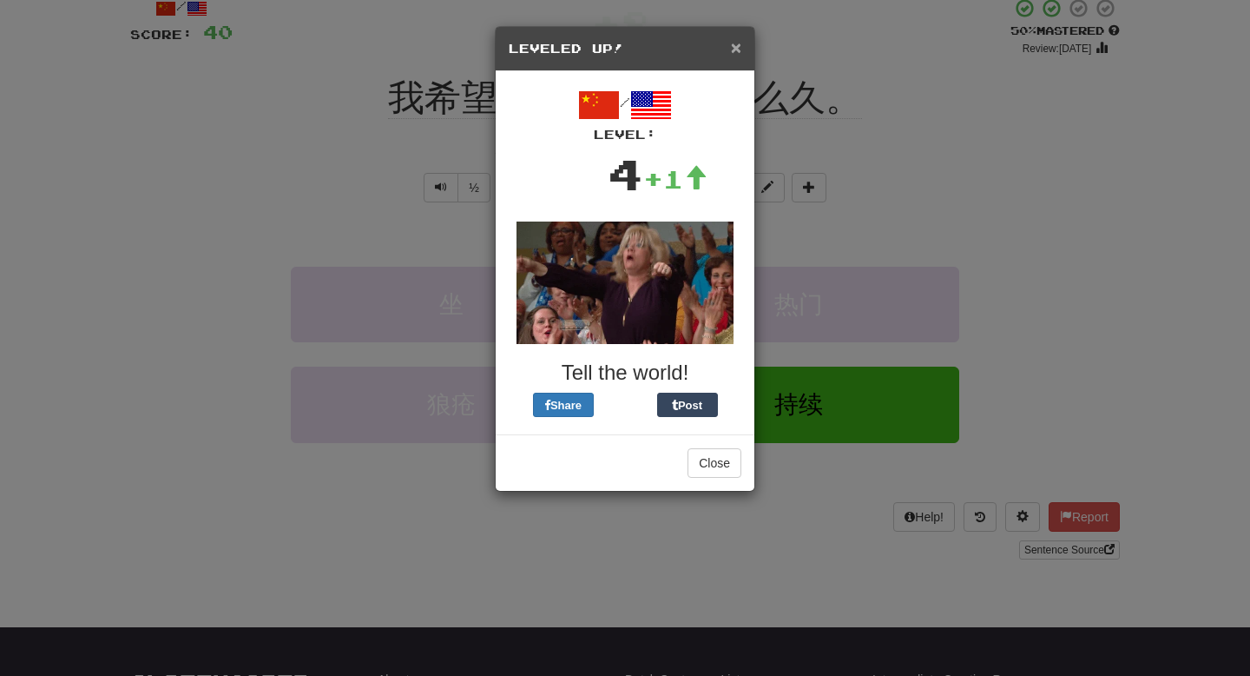
click at [737, 48] on span "×" at bounding box center [736, 47] width 10 height 20
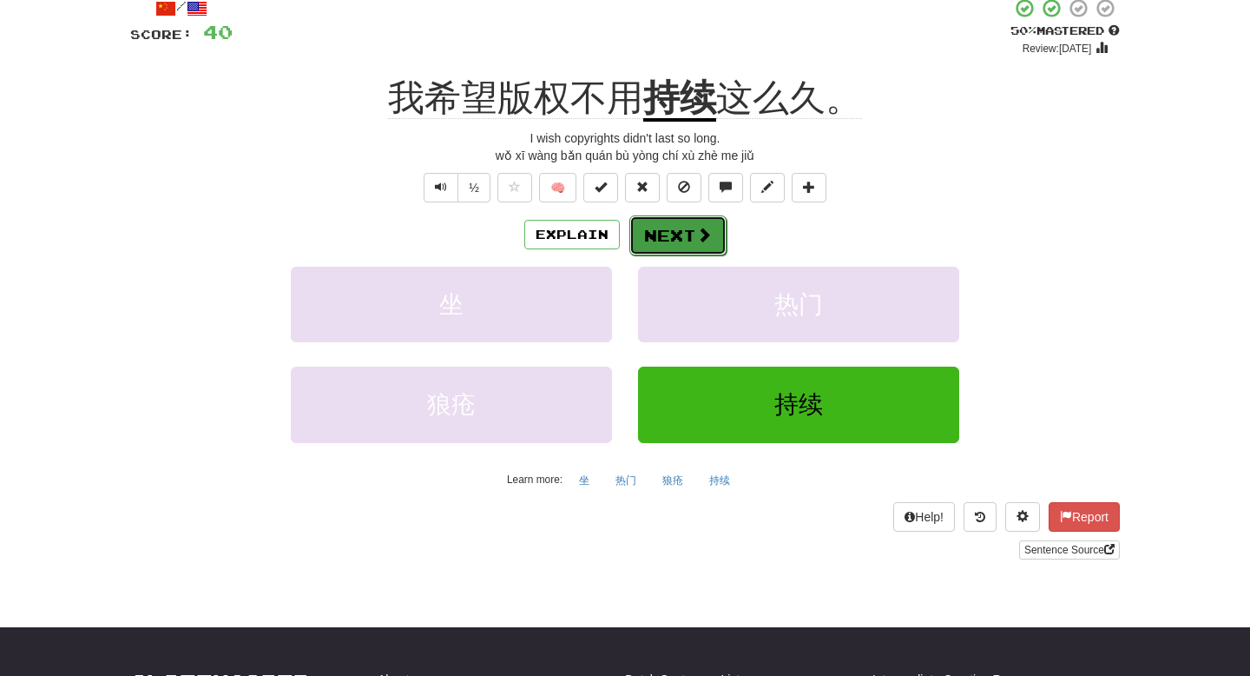
click at [688, 232] on button "Next" at bounding box center [678, 235] width 97 height 40
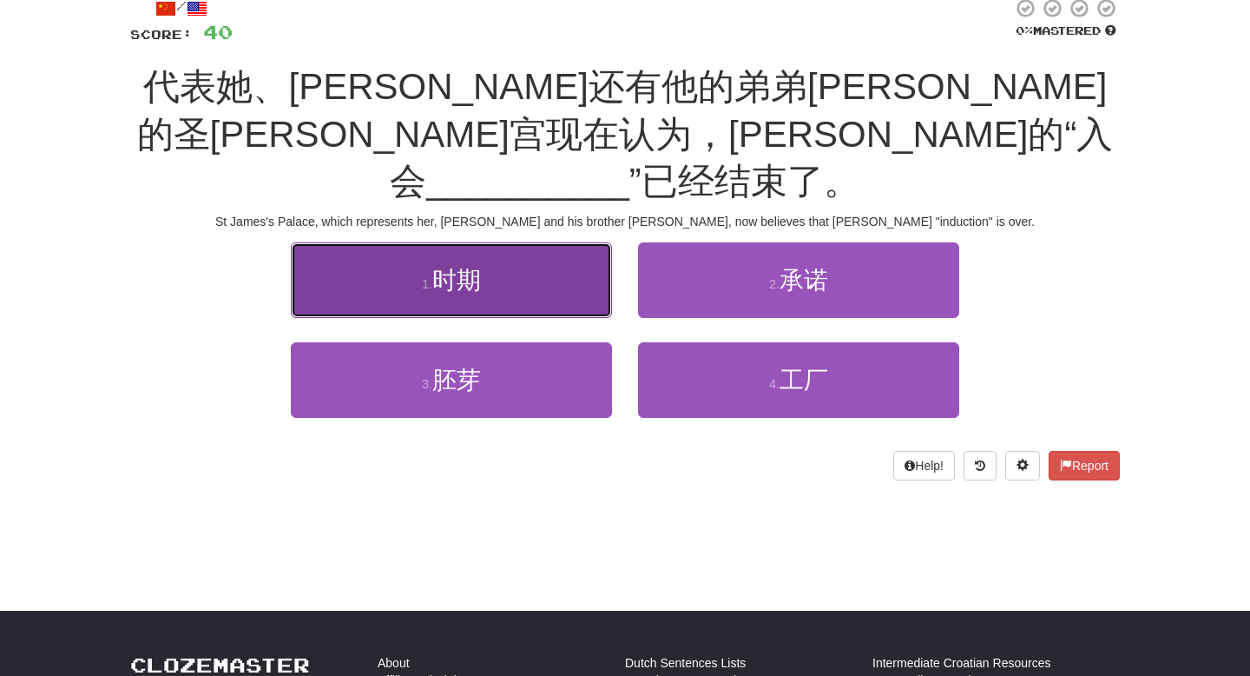
click at [584, 242] on button "1 . 时期" at bounding box center [451, 280] width 321 height 76
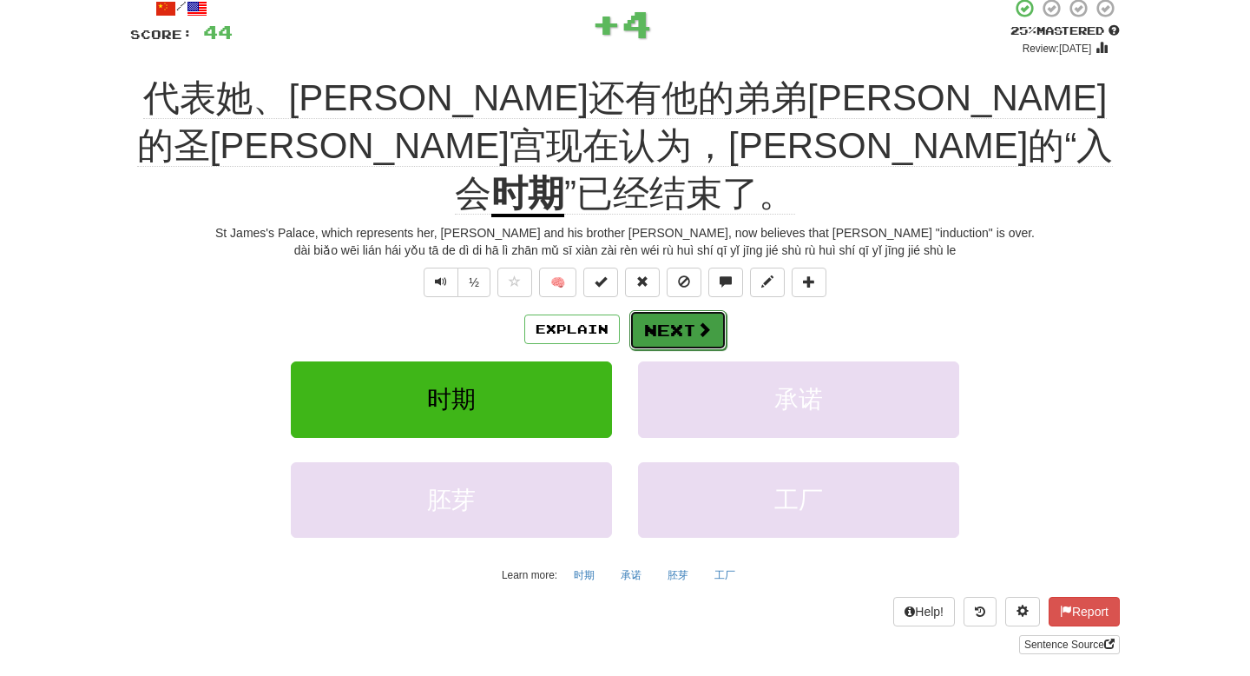
click at [664, 310] on button "Next" at bounding box center [678, 330] width 97 height 40
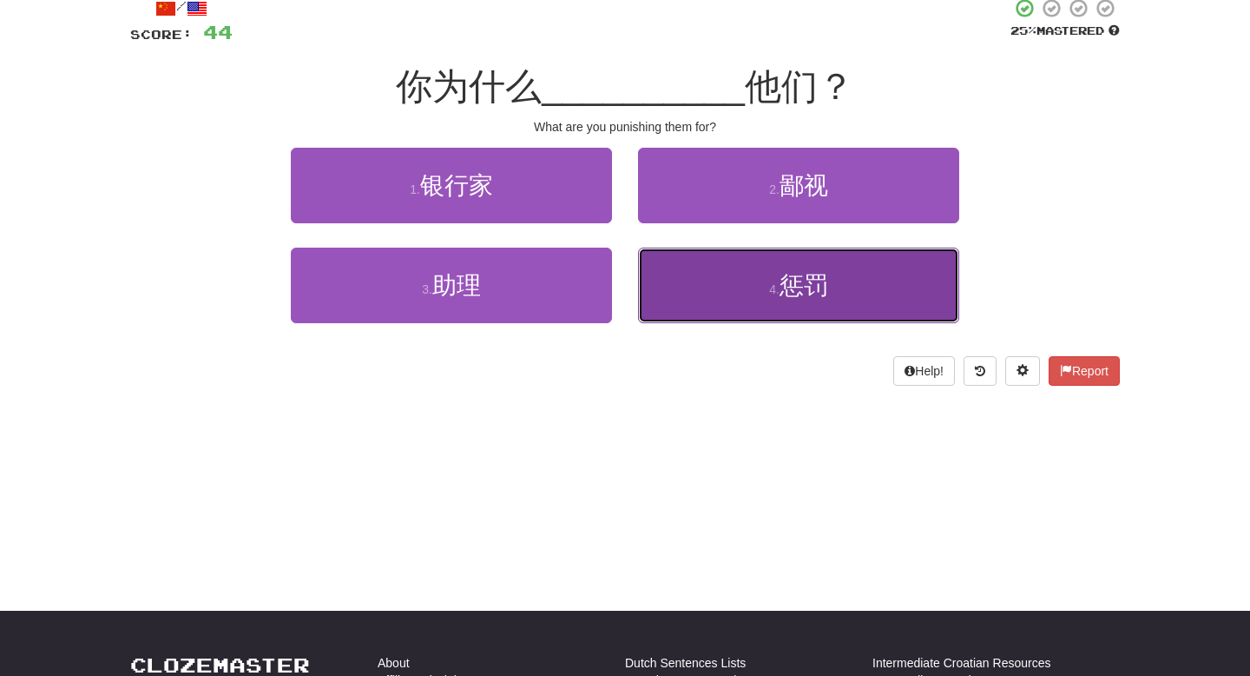
click at [667, 290] on button "4 . 惩罚" at bounding box center [798, 285] width 321 height 76
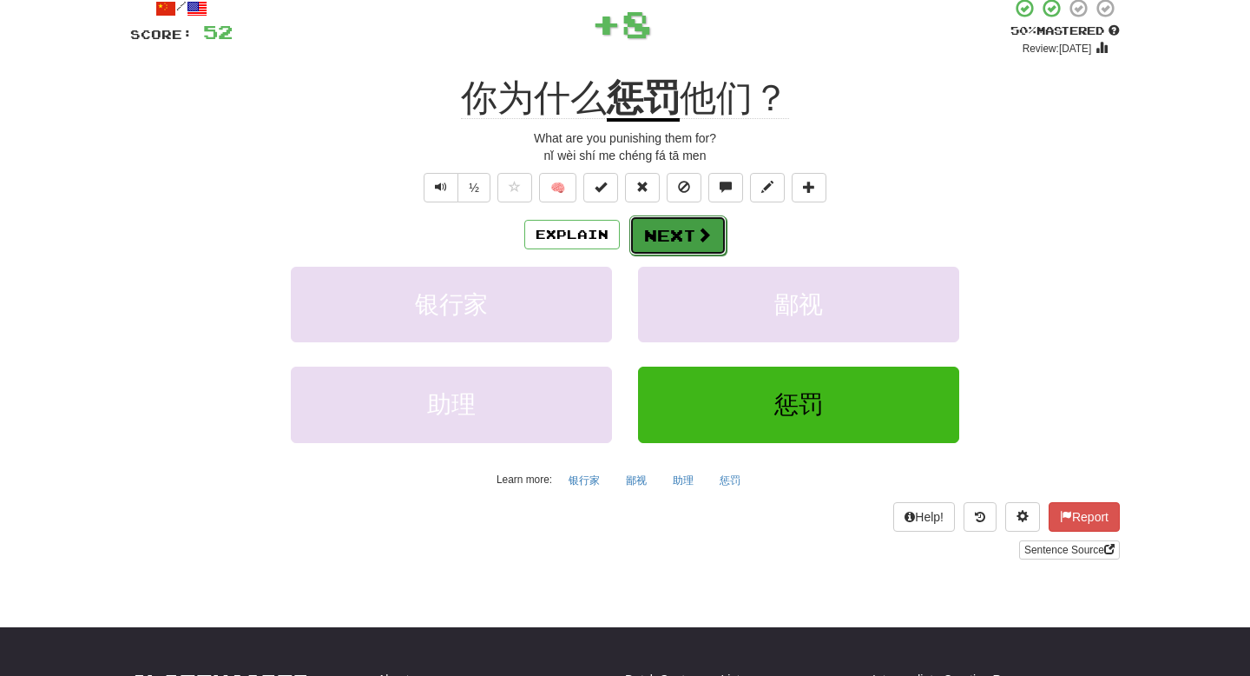
click at [682, 230] on button "Next" at bounding box center [678, 235] width 97 height 40
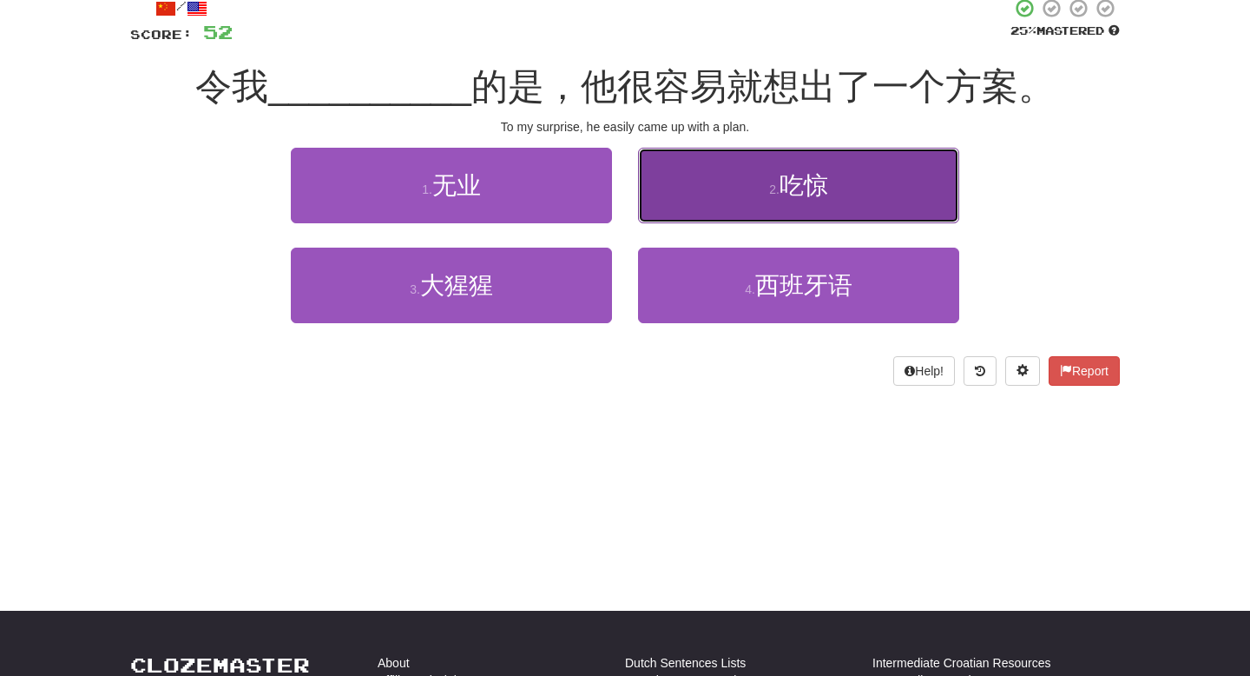
click at [720, 191] on button "2 . 吃惊" at bounding box center [798, 186] width 321 height 76
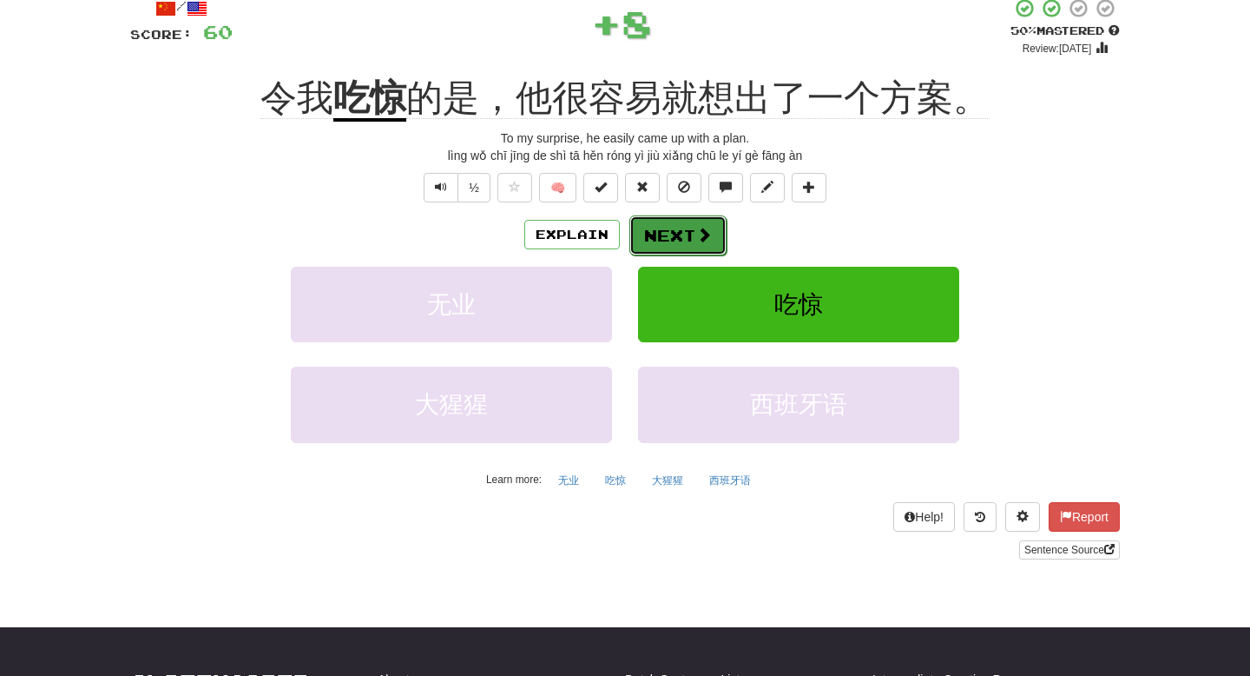
click at [703, 232] on span at bounding box center [704, 235] width 16 height 16
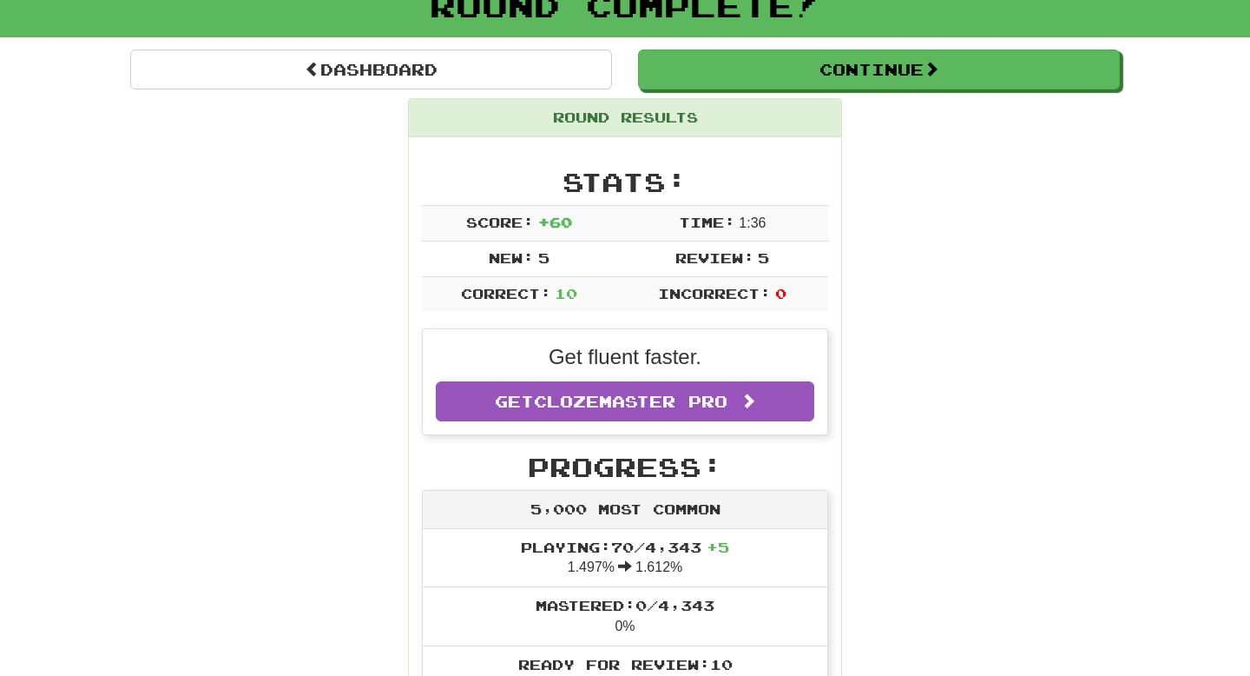
scroll to position [0, 0]
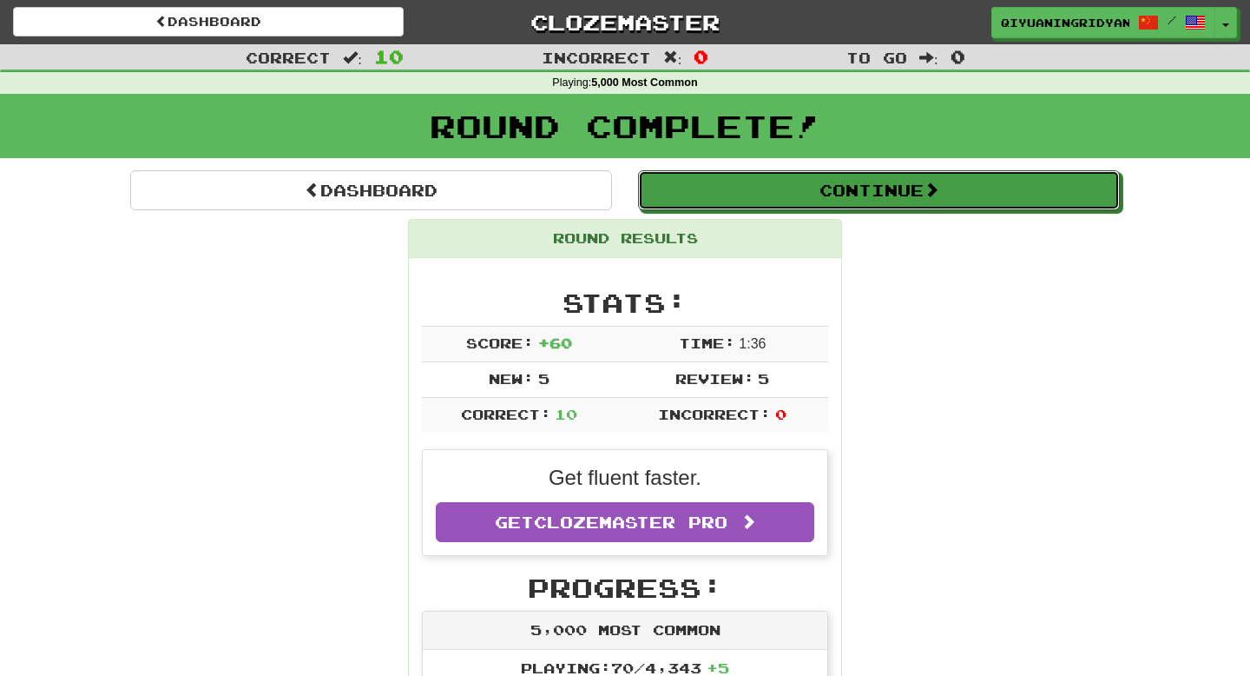
click at [762, 199] on button "Continue" at bounding box center [879, 190] width 482 height 40
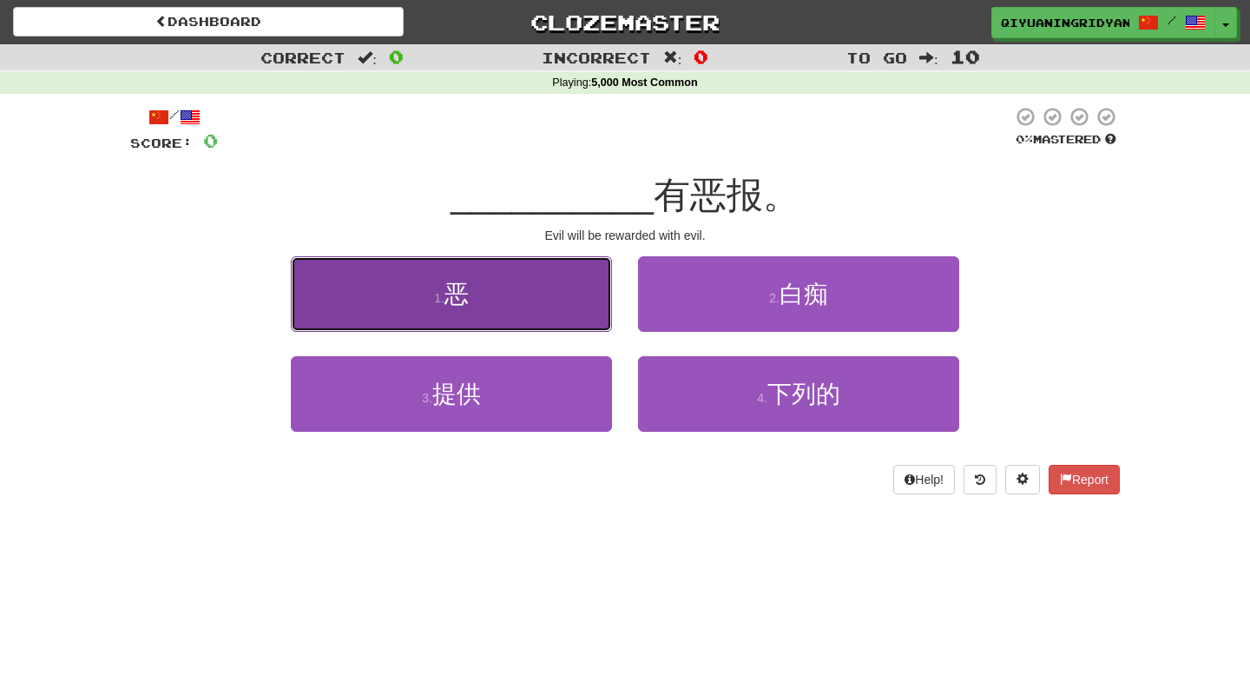
click at [562, 274] on button "1 . 恶" at bounding box center [451, 294] width 321 height 76
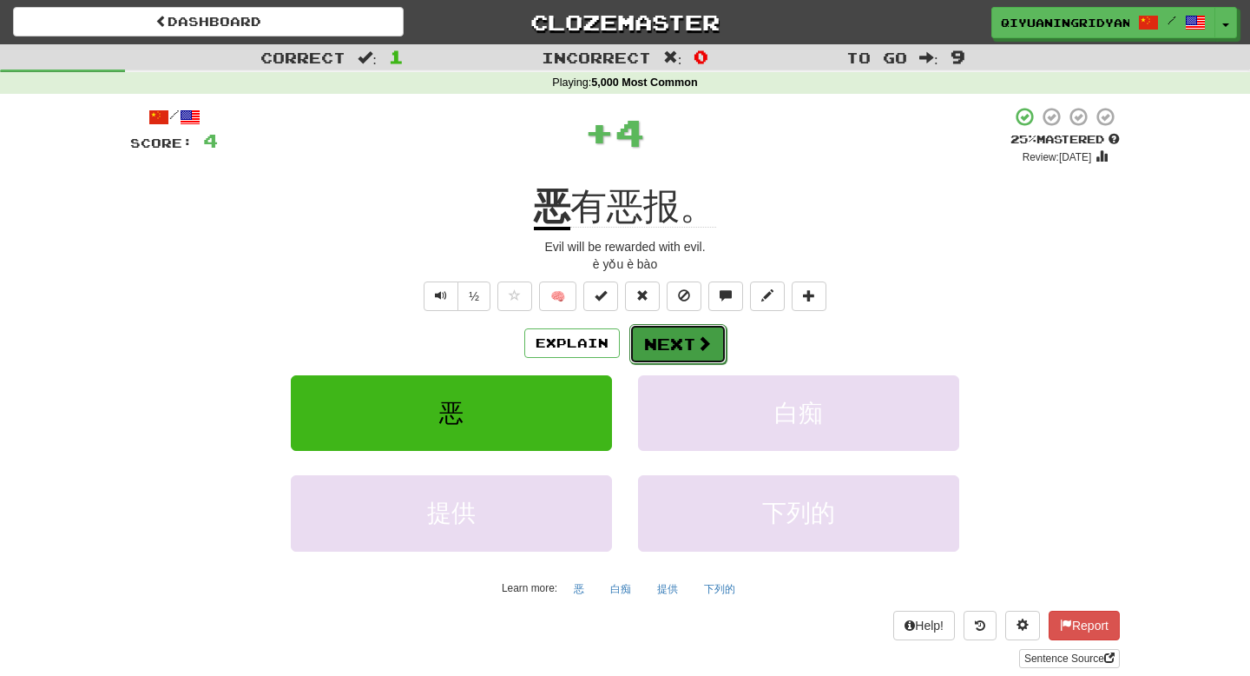
click at [667, 351] on button "Next" at bounding box center [678, 344] width 97 height 40
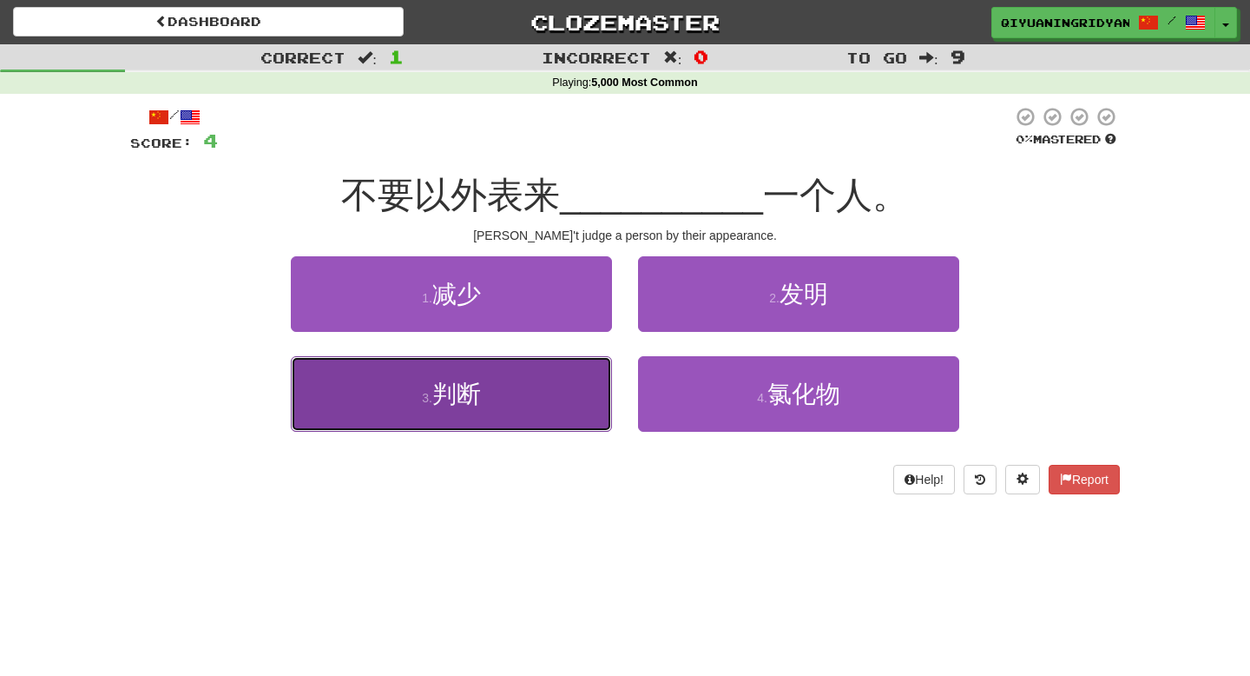
click at [560, 412] on button "3 . 判断" at bounding box center [451, 394] width 321 height 76
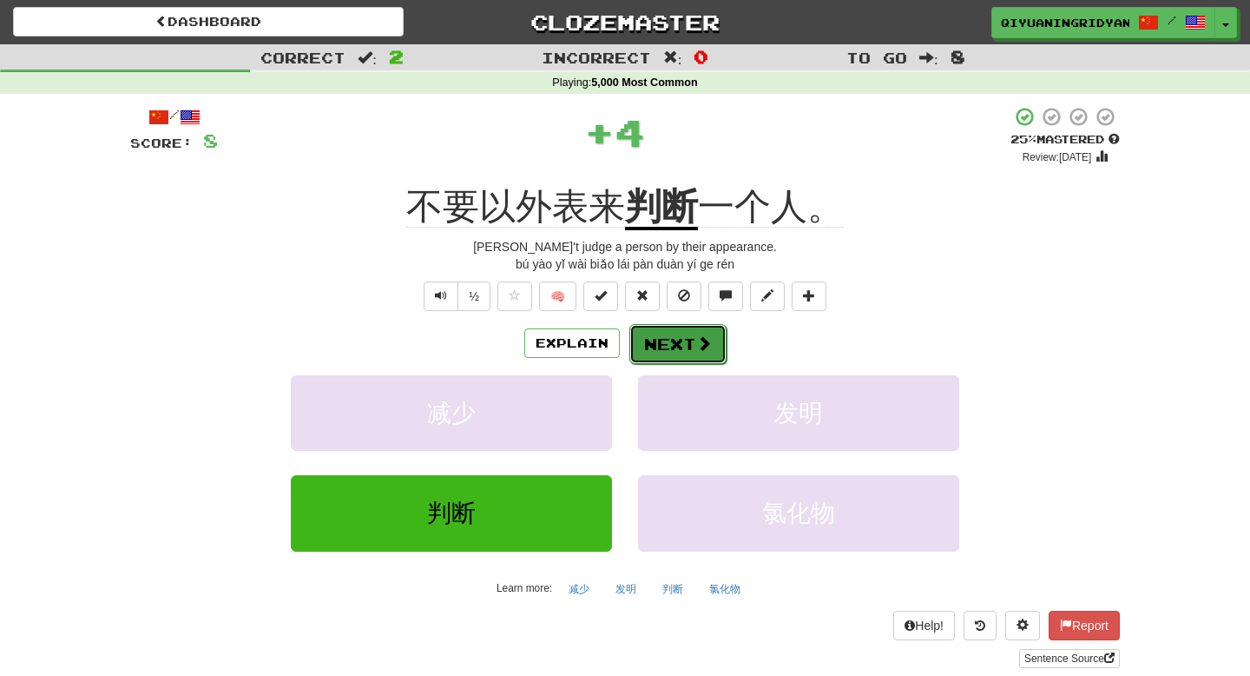
click at [684, 344] on button "Next" at bounding box center [678, 344] width 97 height 40
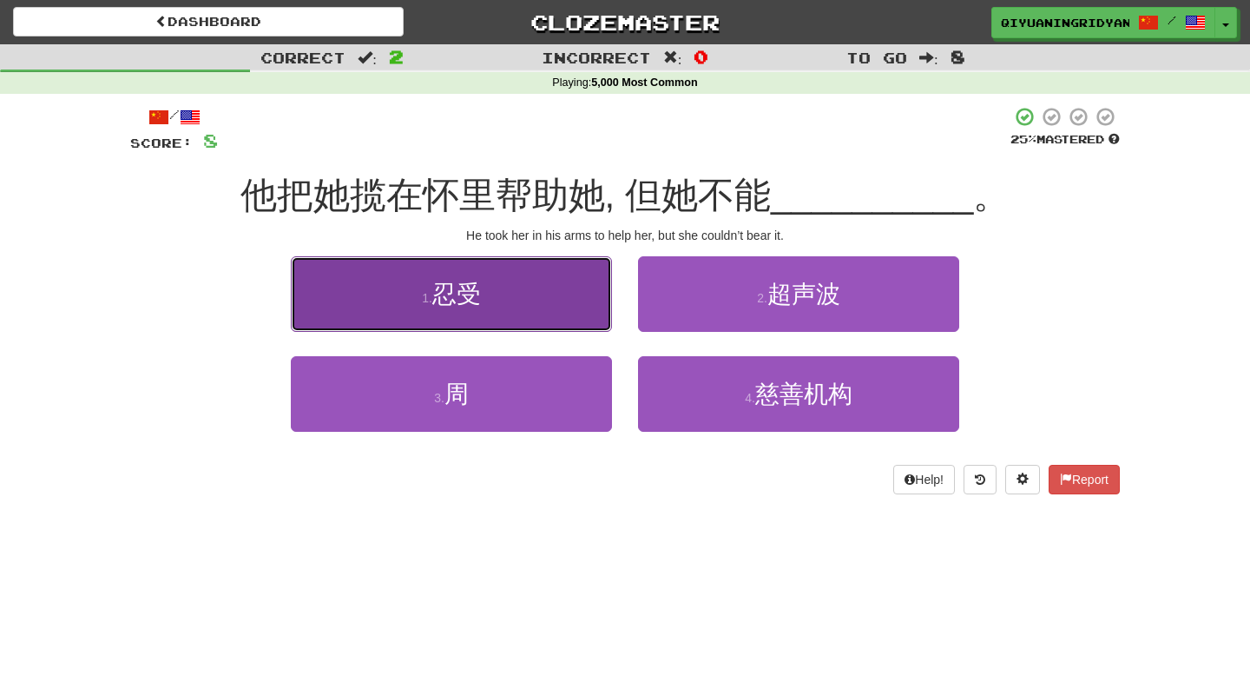
click at [581, 298] on button "1 . 忍受" at bounding box center [451, 294] width 321 height 76
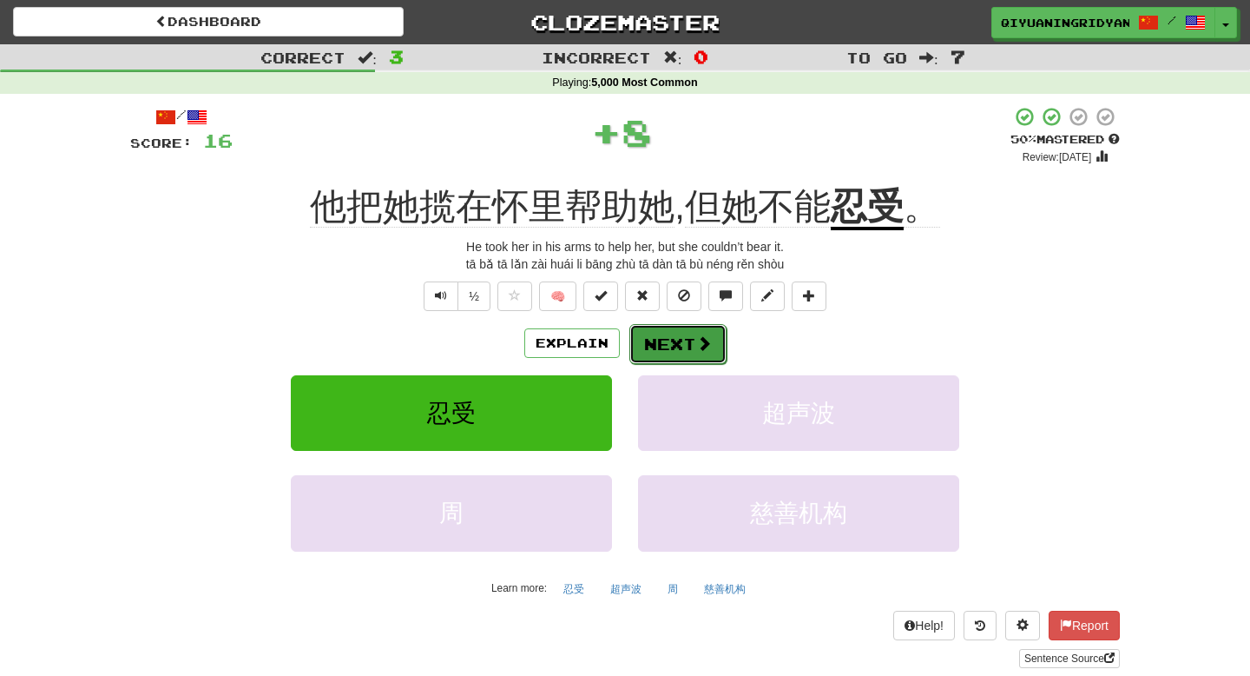
click at [650, 349] on button "Next" at bounding box center [678, 344] width 97 height 40
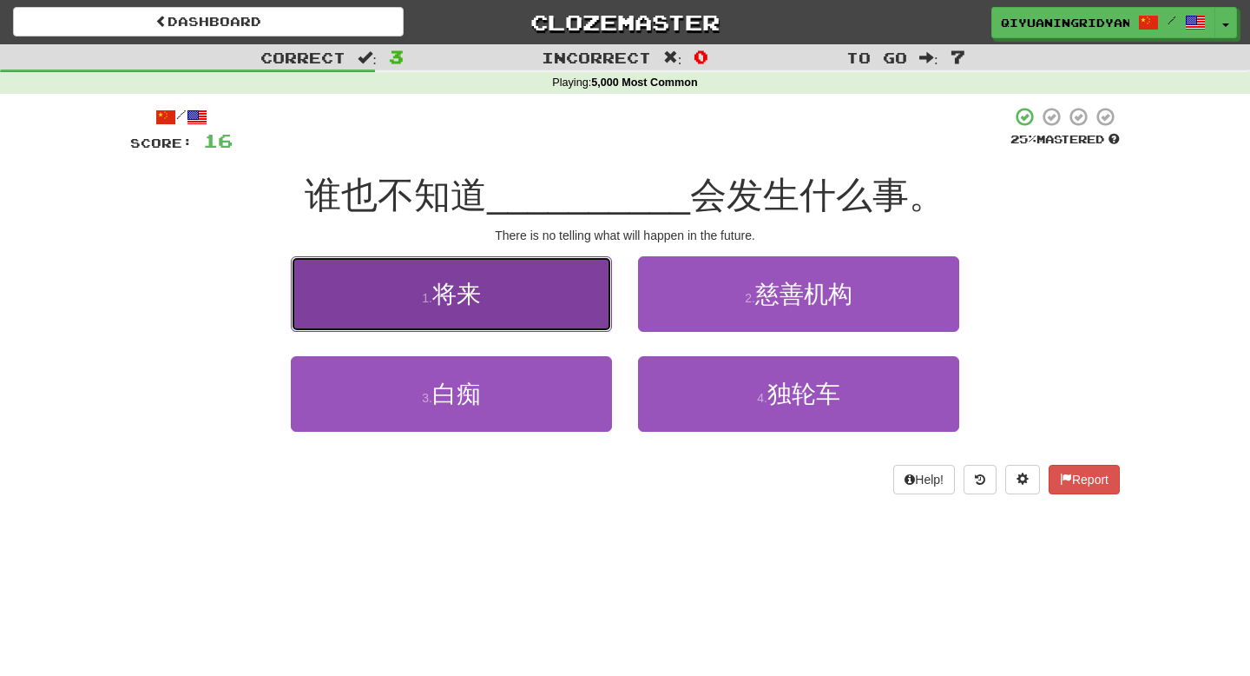
click at [584, 309] on button "1 . 将来" at bounding box center [451, 294] width 321 height 76
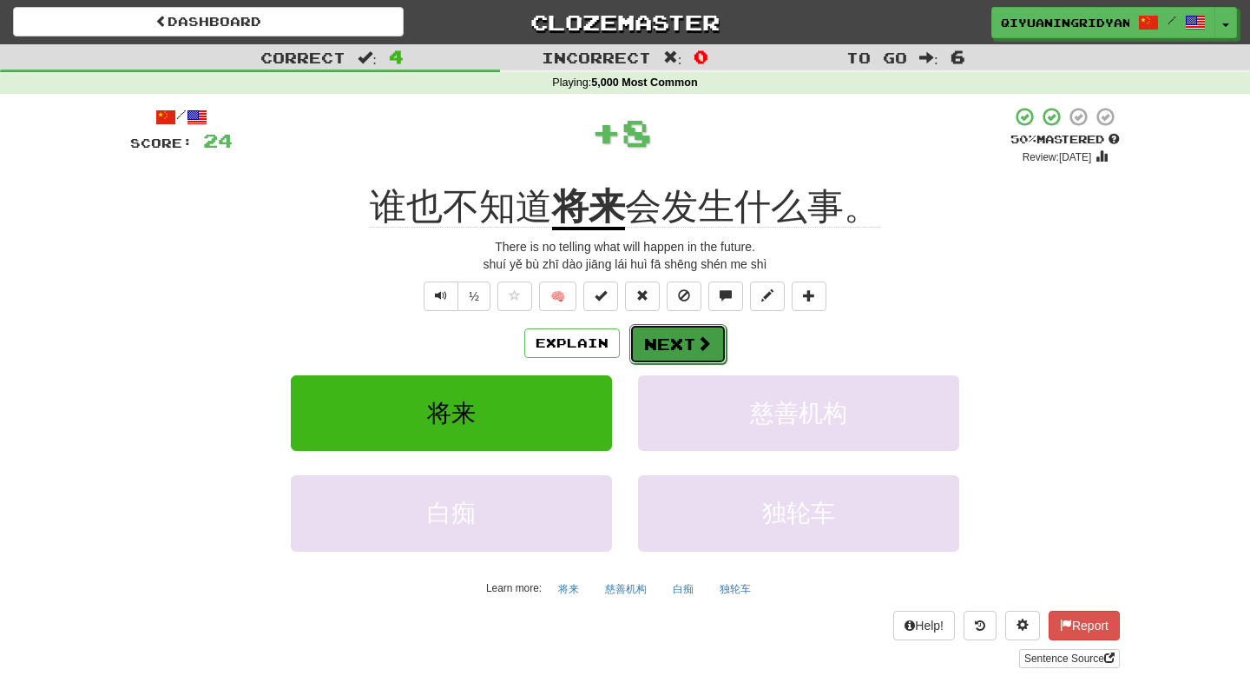
click at [648, 338] on button "Next" at bounding box center [678, 344] width 97 height 40
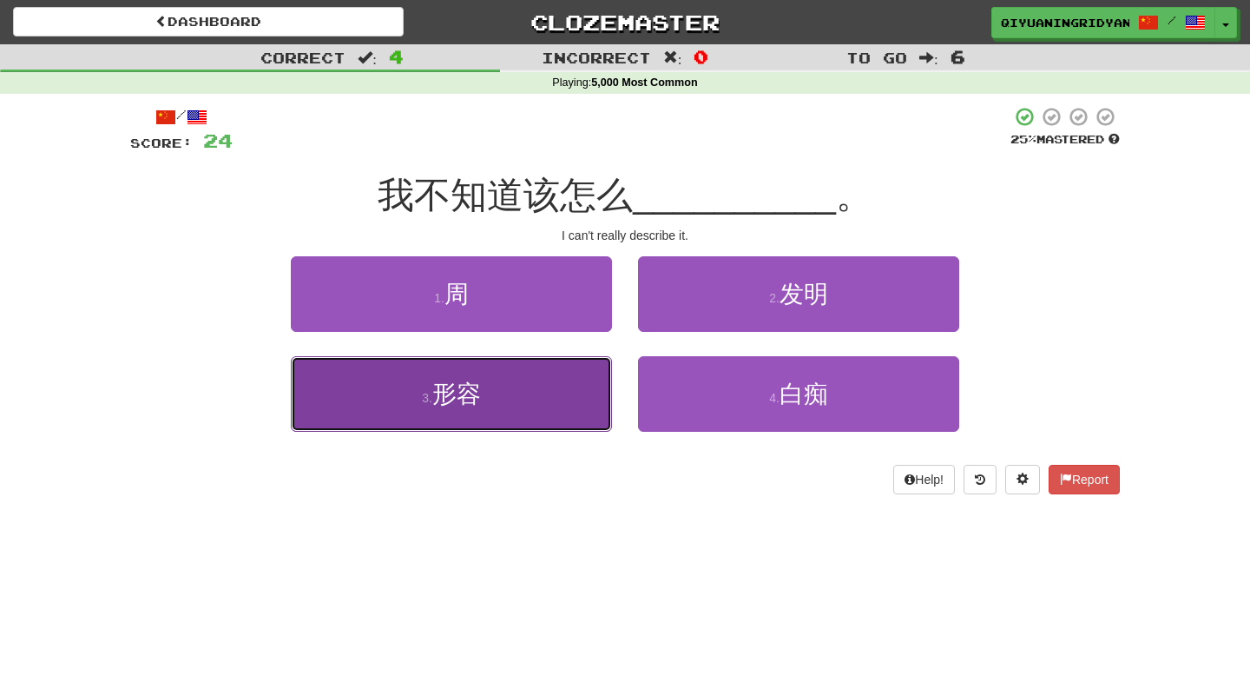
click at [564, 412] on button "3 . 形容" at bounding box center [451, 394] width 321 height 76
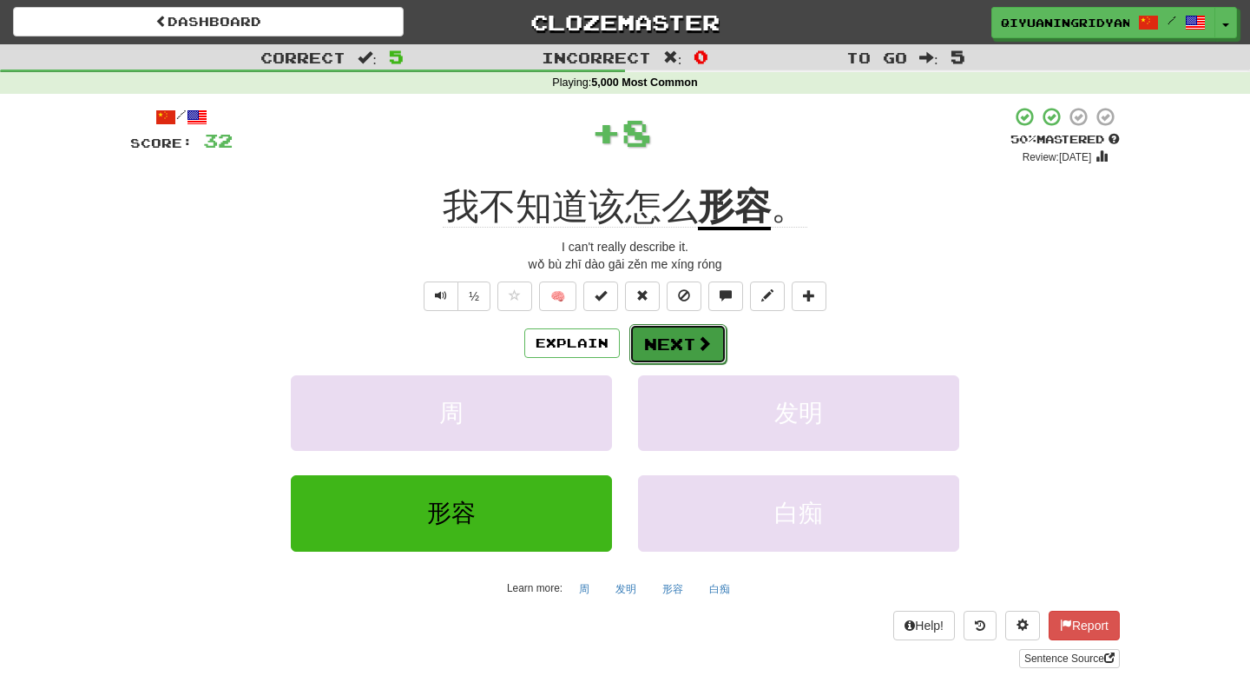
click at [660, 335] on button "Next" at bounding box center [678, 344] width 97 height 40
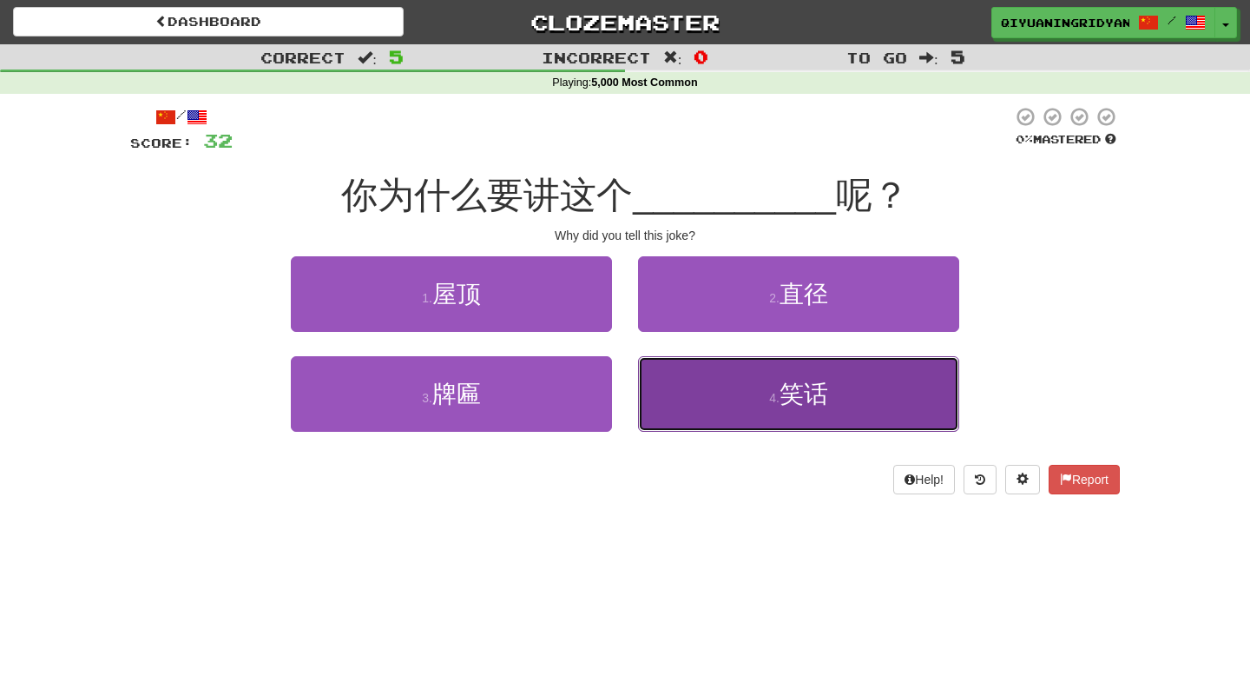
click at [669, 414] on button "4 . 笑话" at bounding box center [798, 394] width 321 height 76
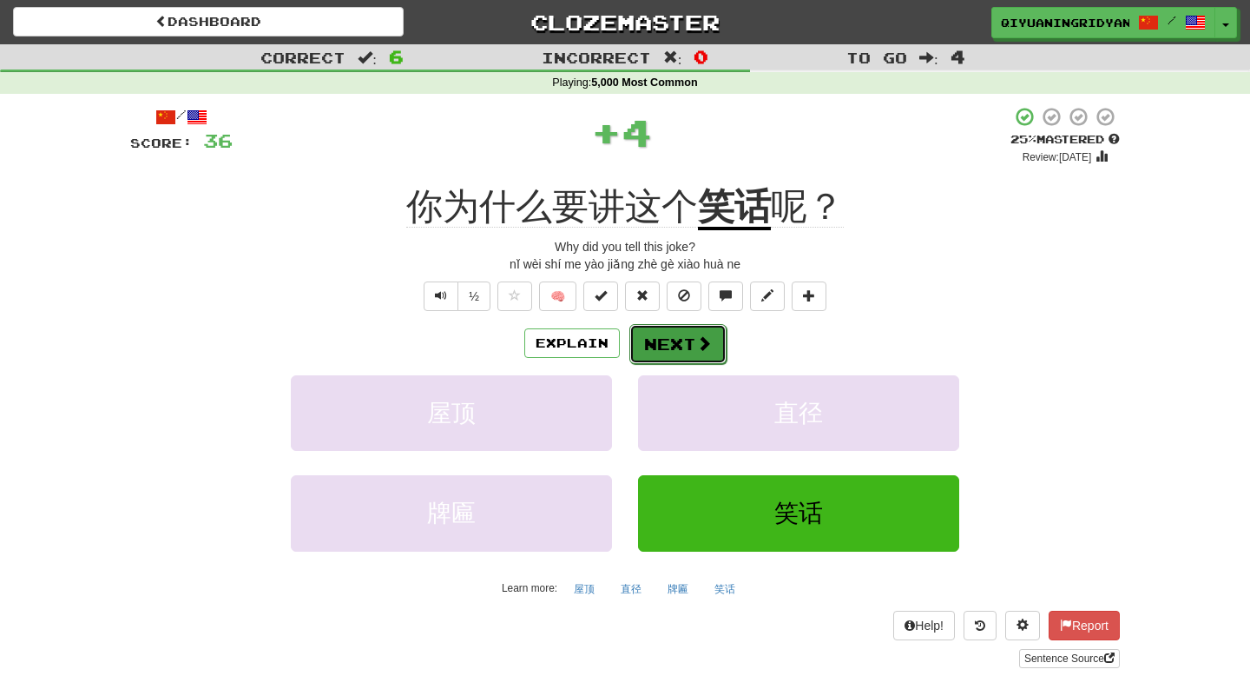
click at [672, 350] on button "Next" at bounding box center [678, 344] width 97 height 40
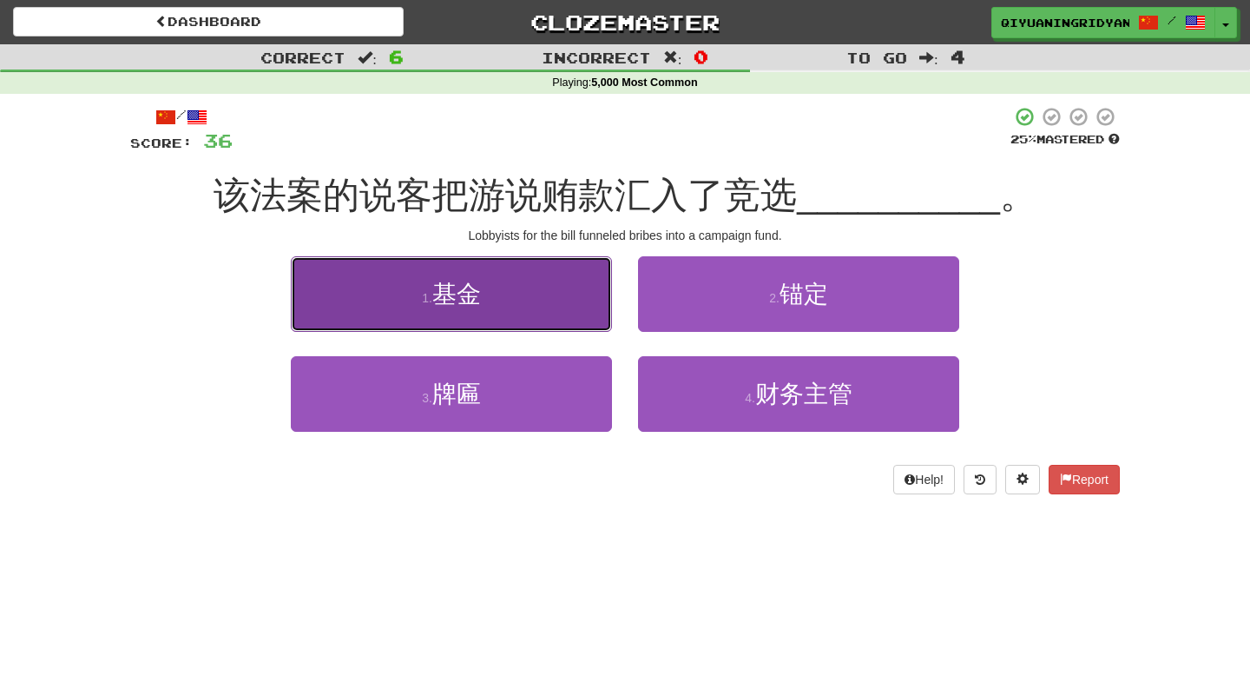
click at [583, 302] on button "1 . 基金" at bounding box center [451, 294] width 321 height 76
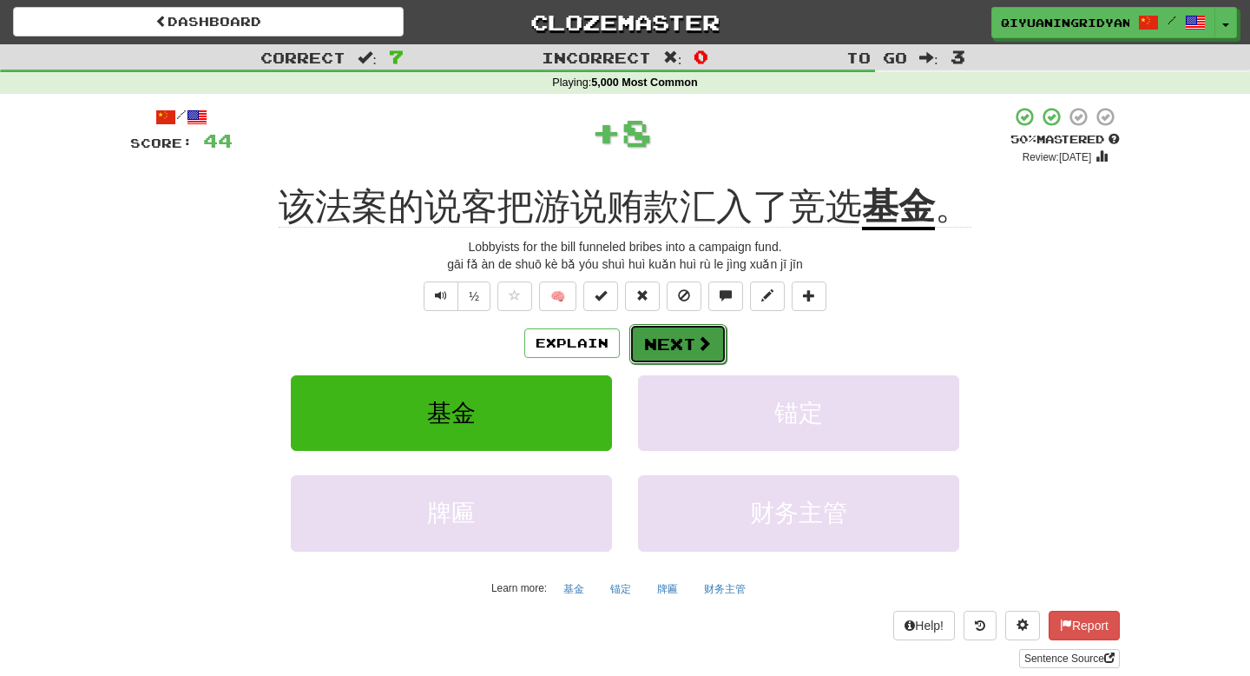
click at [650, 353] on button "Next" at bounding box center [678, 344] width 97 height 40
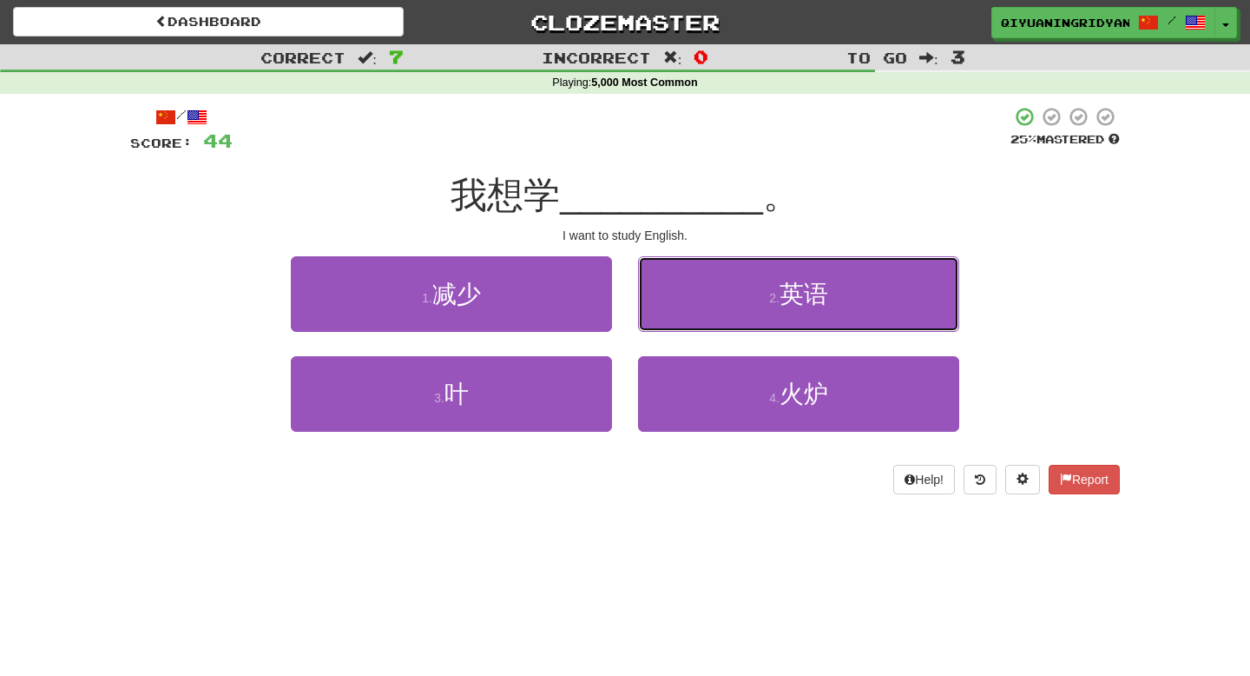
click at [691, 317] on button "2 . 英语" at bounding box center [798, 294] width 321 height 76
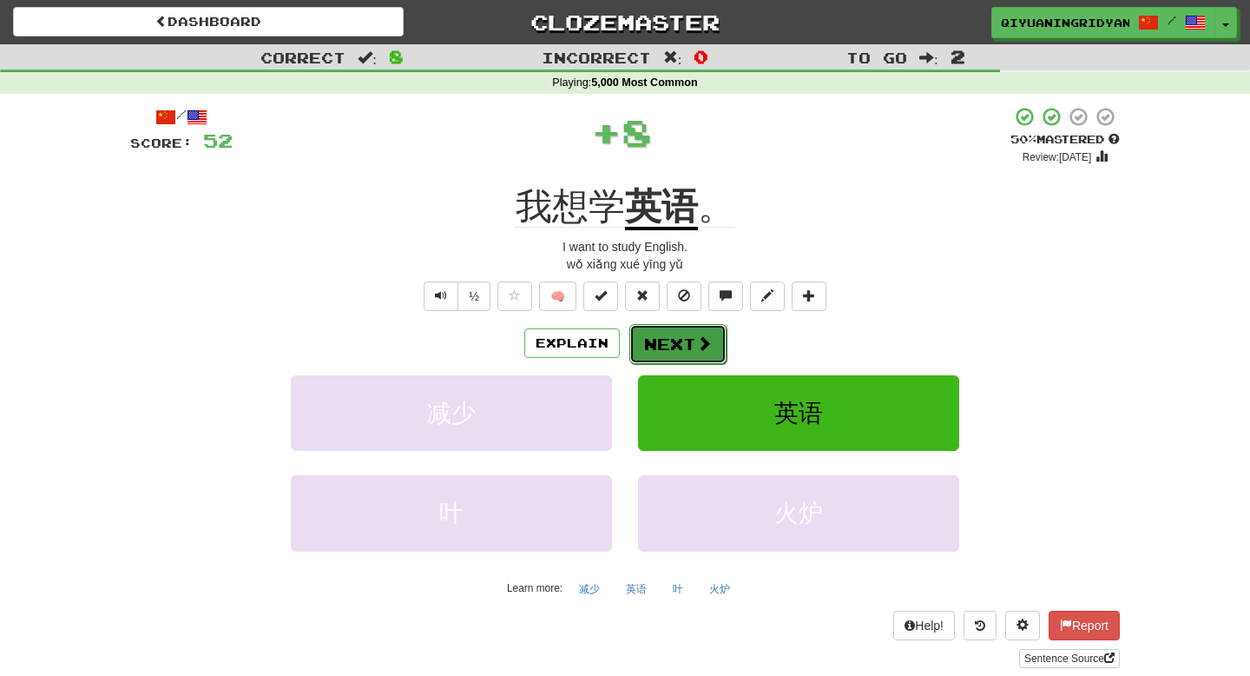
click at [685, 344] on button "Next" at bounding box center [678, 344] width 97 height 40
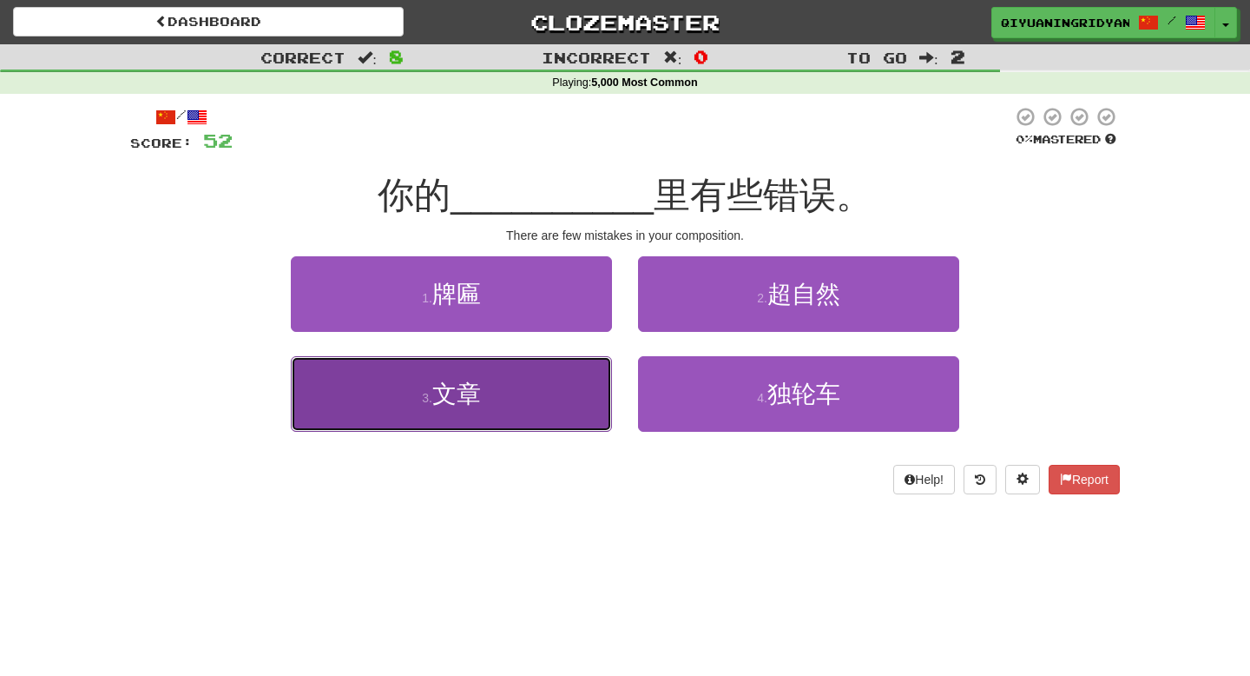
click at [584, 399] on button "3 . 文章" at bounding box center [451, 394] width 321 height 76
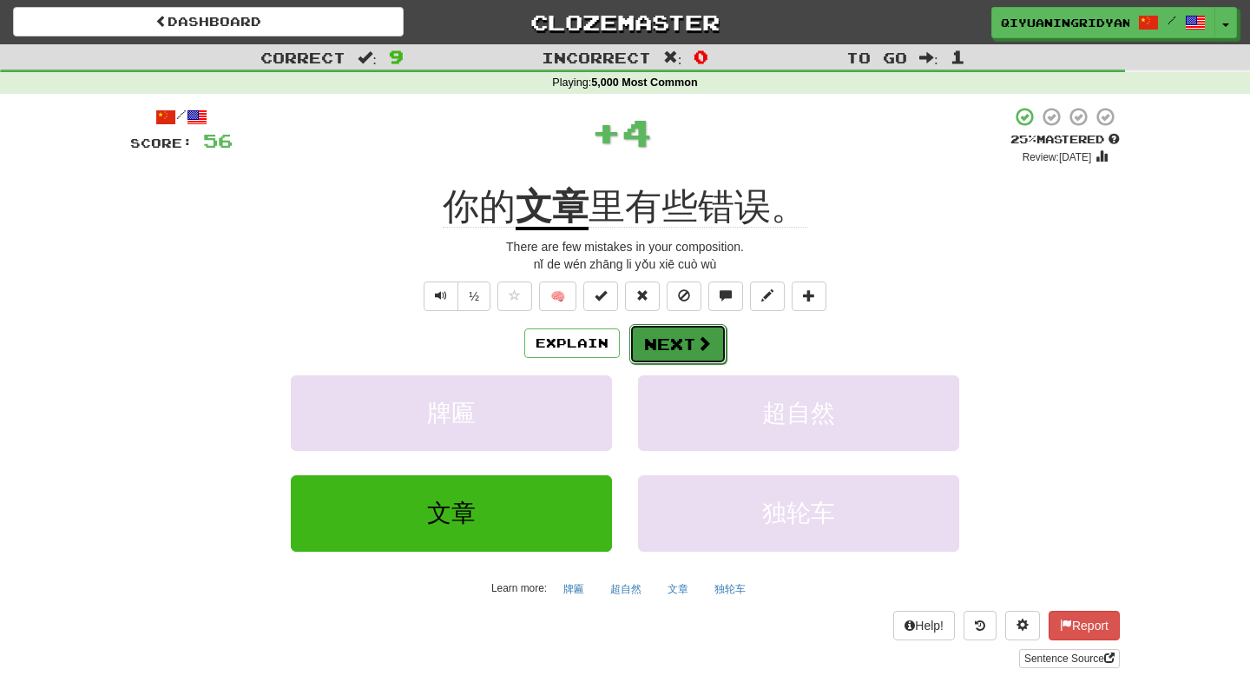
click at [654, 348] on button "Next" at bounding box center [678, 344] width 97 height 40
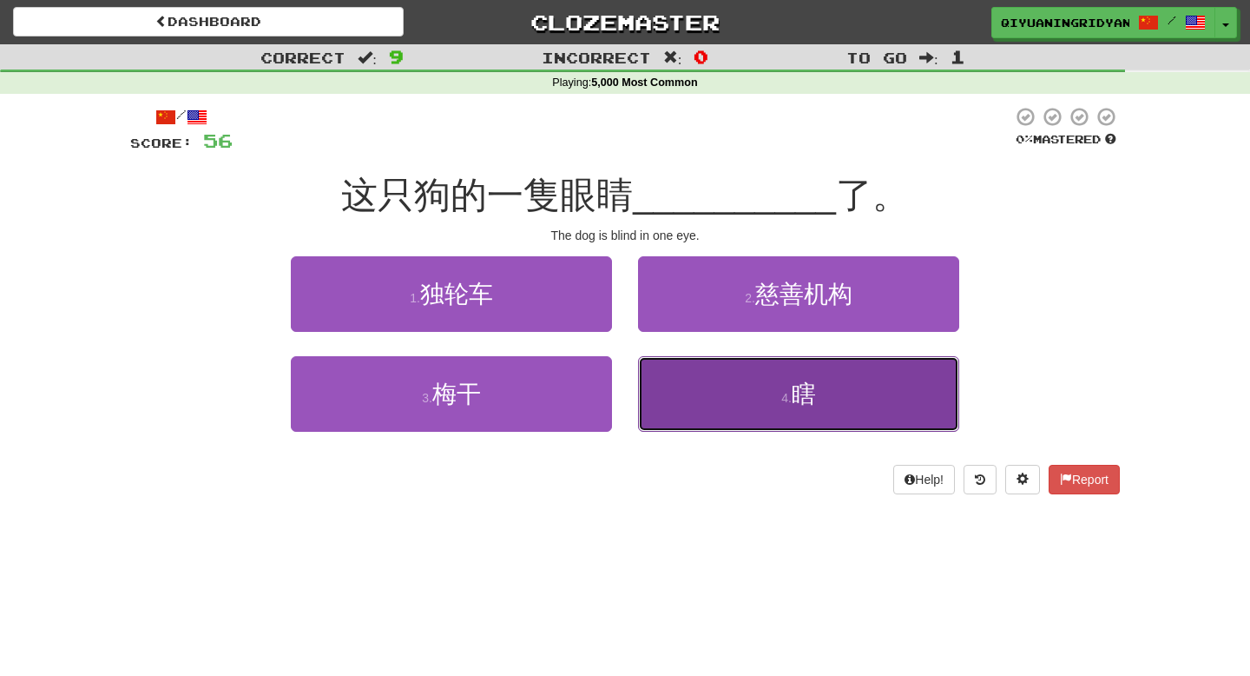
click at [668, 424] on button "4 . 瞎" at bounding box center [798, 394] width 321 height 76
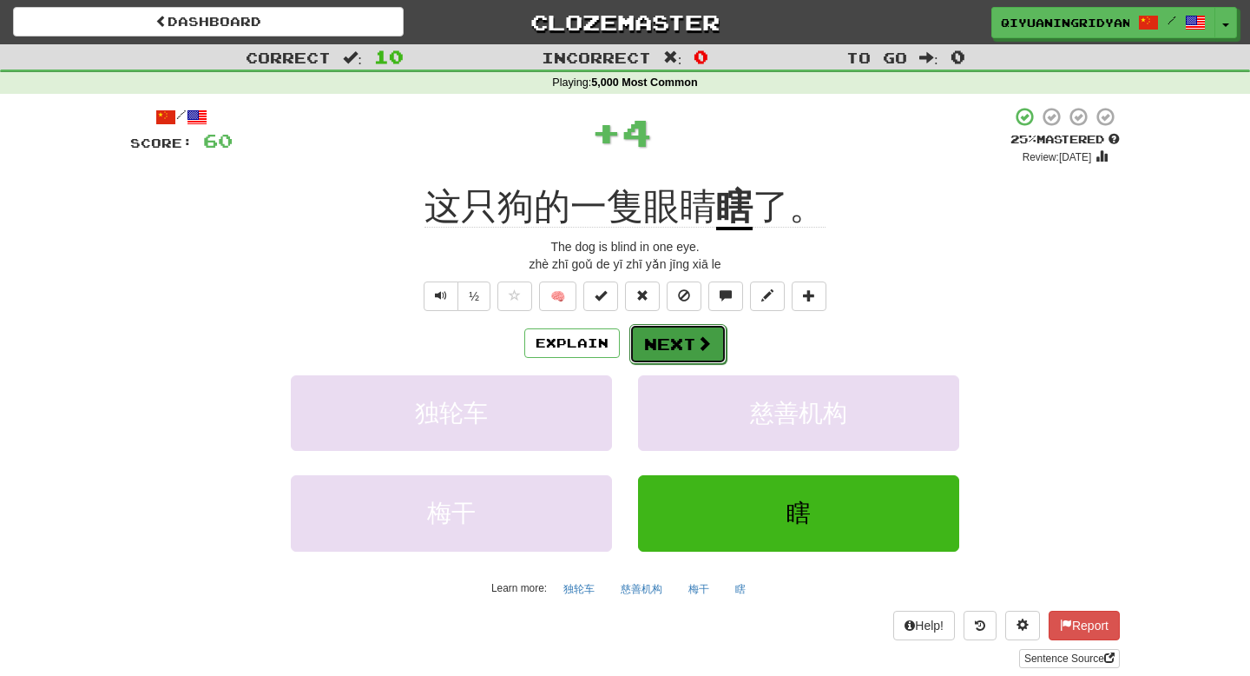
click at [674, 341] on button "Next" at bounding box center [678, 344] width 97 height 40
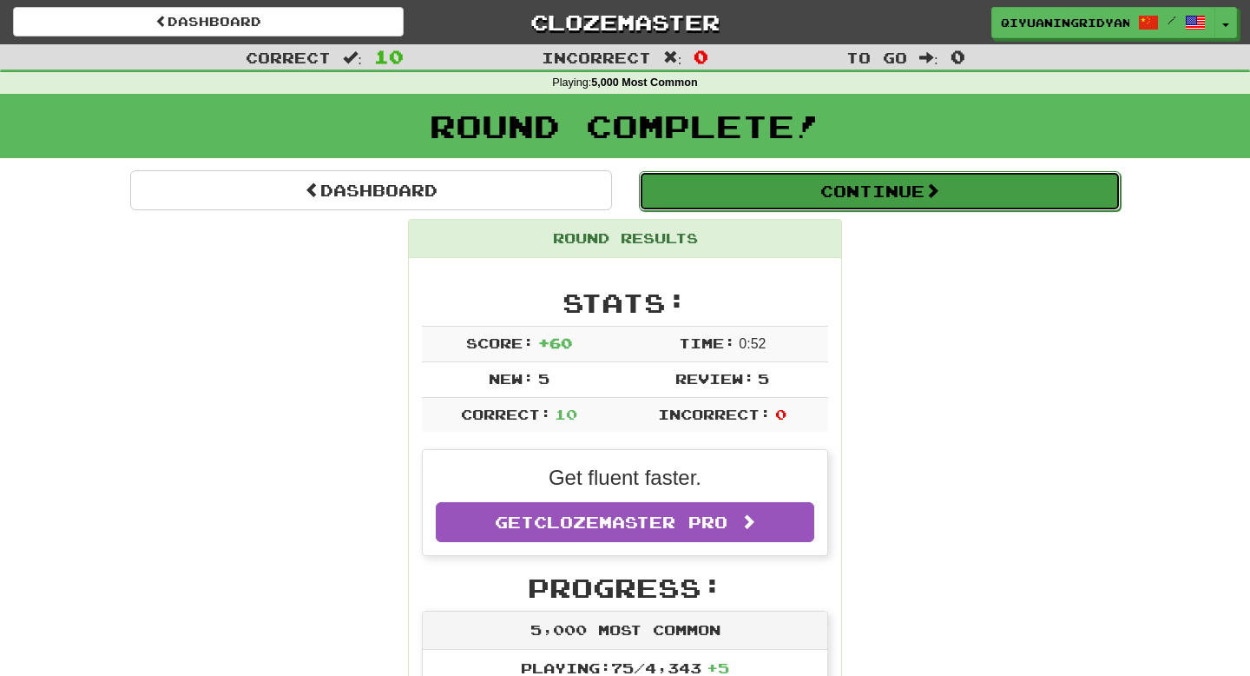
click at [782, 184] on button "Continue" at bounding box center [880, 191] width 482 height 40
